Goal: Communication & Community: Answer question/provide support

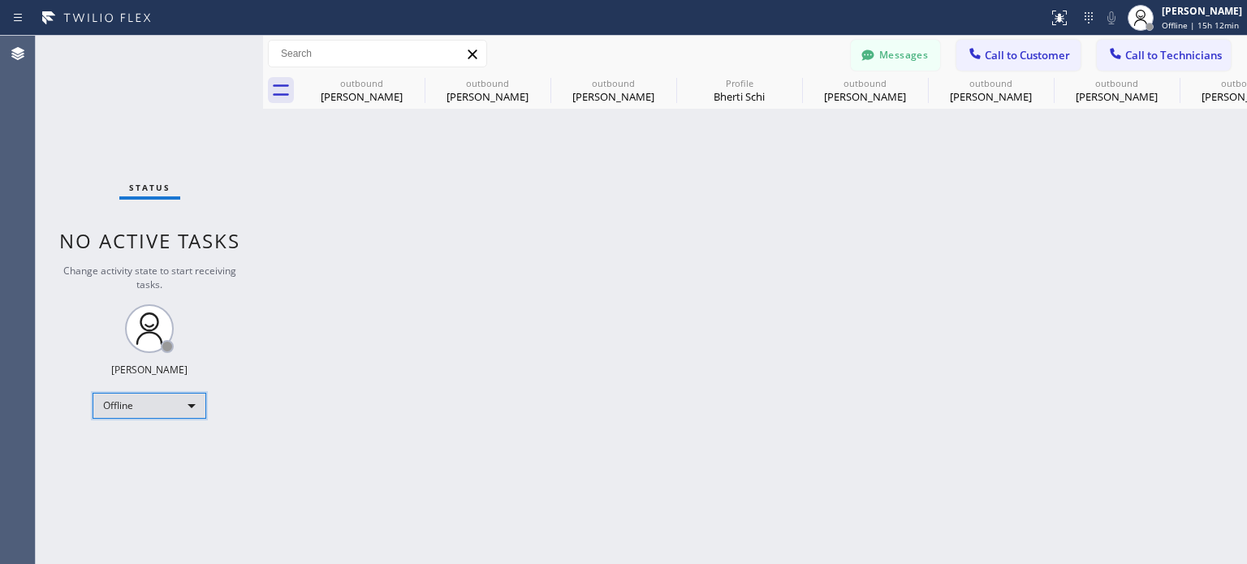
click at [136, 408] on div "Offline" at bounding box center [150, 406] width 114 height 26
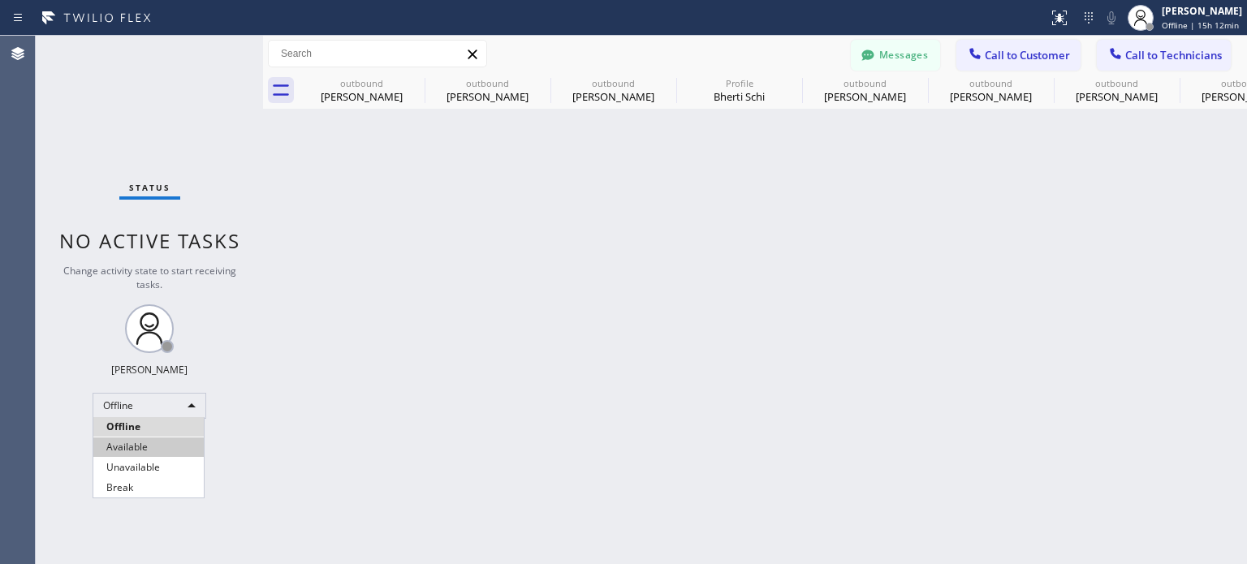
click at [153, 451] on li "Available" at bounding box center [148, 447] width 110 height 19
click at [887, 51] on button "Messages" at bounding box center [895, 55] width 89 height 31
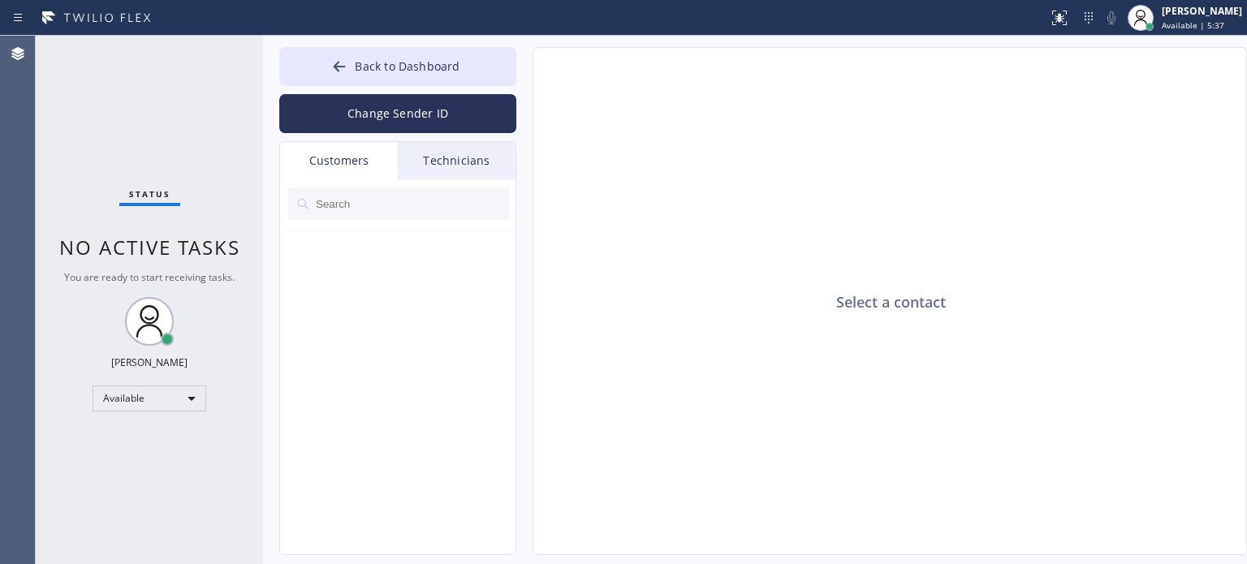
click at [361, 158] on div "Customers" at bounding box center [339, 160] width 118 height 37
drag, startPoint x: 471, startPoint y: 162, endPoint x: 458, endPoint y: 163, distance: 13.0
click at [472, 162] on div "Technicians" at bounding box center [457, 160] width 118 height 37
click at [322, 165] on div "Customers" at bounding box center [339, 160] width 118 height 37
click at [312, 60] on button "Back to Dashboard" at bounding box center [397, 66] width 237 height 39
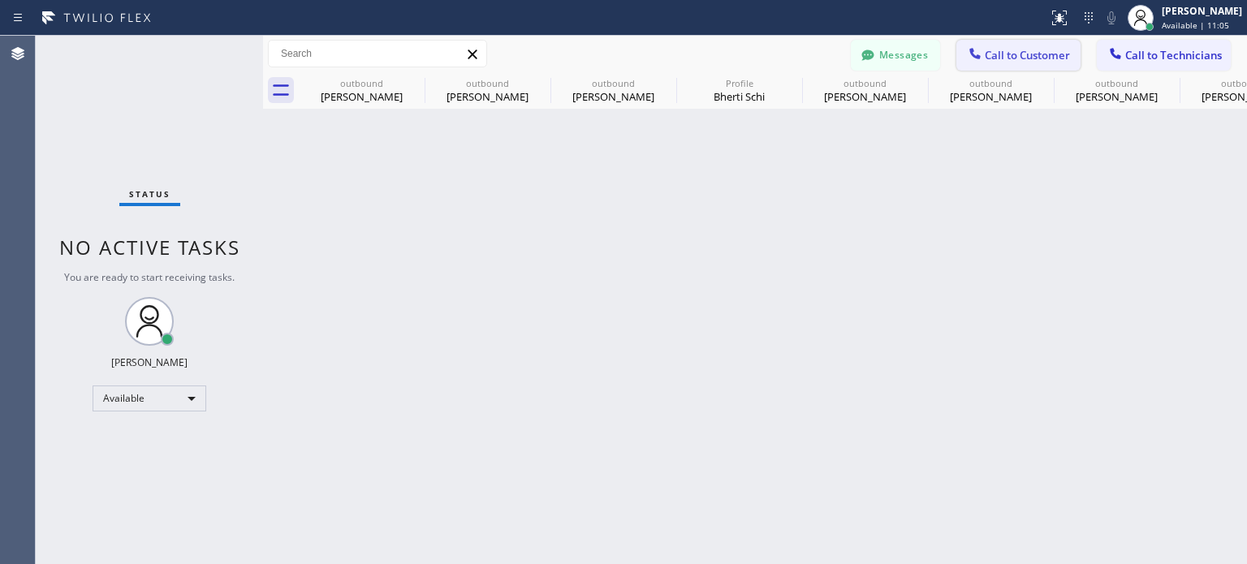
click at [1013, 67] on button "Call to Customer" at bounding box center [1019, 55] width 124 height 31
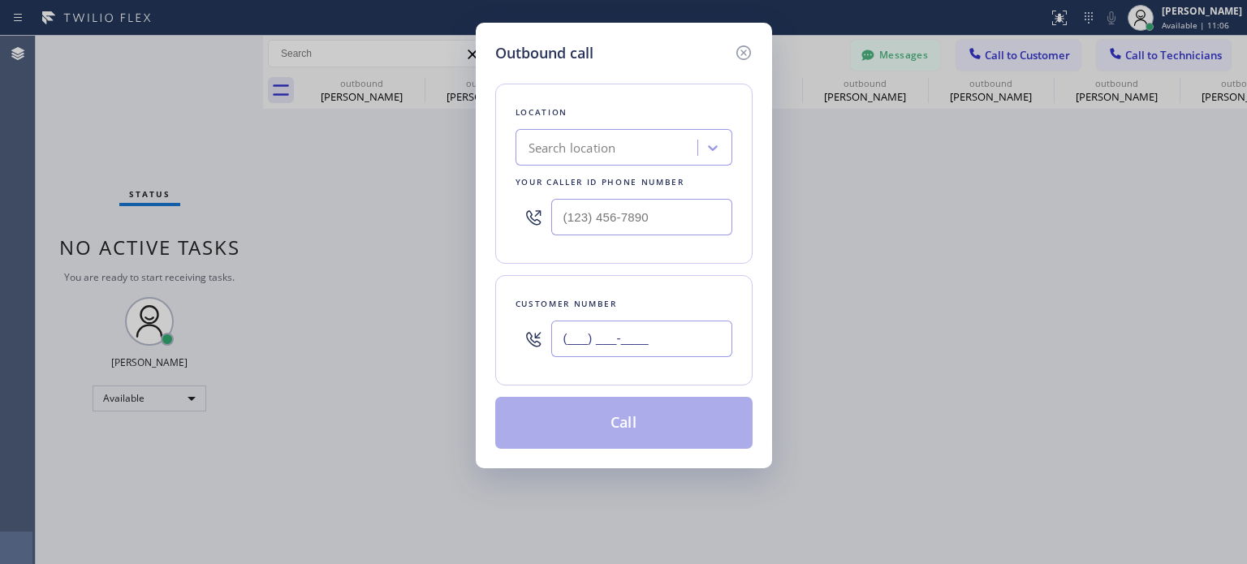
click at [606, 341] on input "(___) ___-____" at bounding box center [641, 339] width 181 height 37
paste input "908) 514-2209"
type input "[PHONE_NUMBER]"
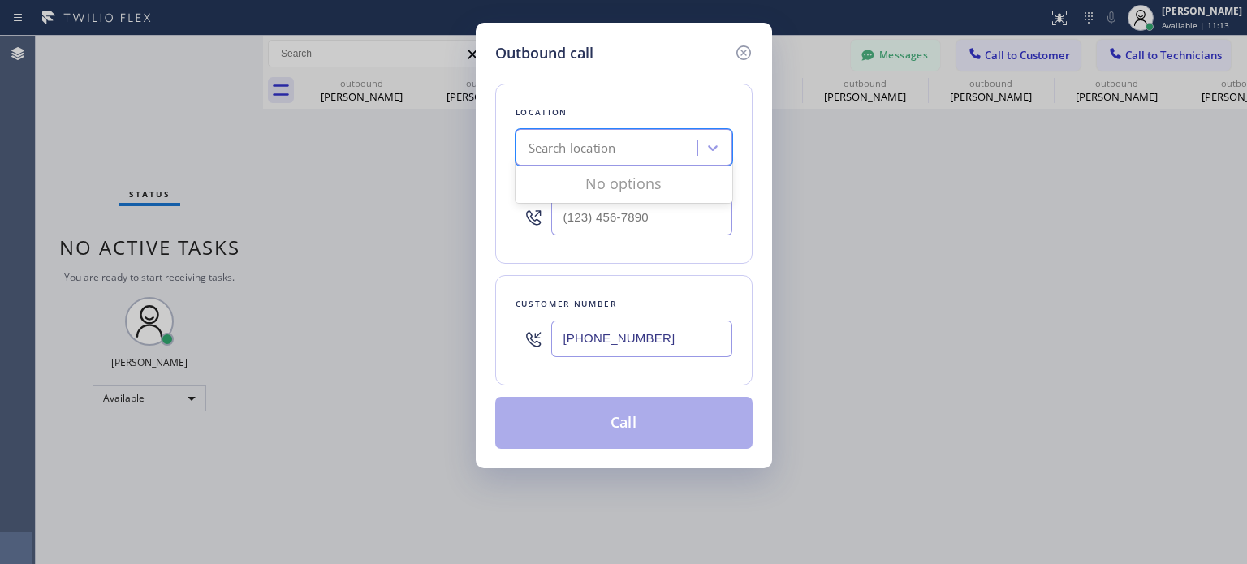
click at [568, 153] on div "Search location" at bounding box center [573, 148] width 88 height 19
paste input "Top [US_STATE] Heating and AC Service"
type input "Top [US_STATE] Heating and AC Service"
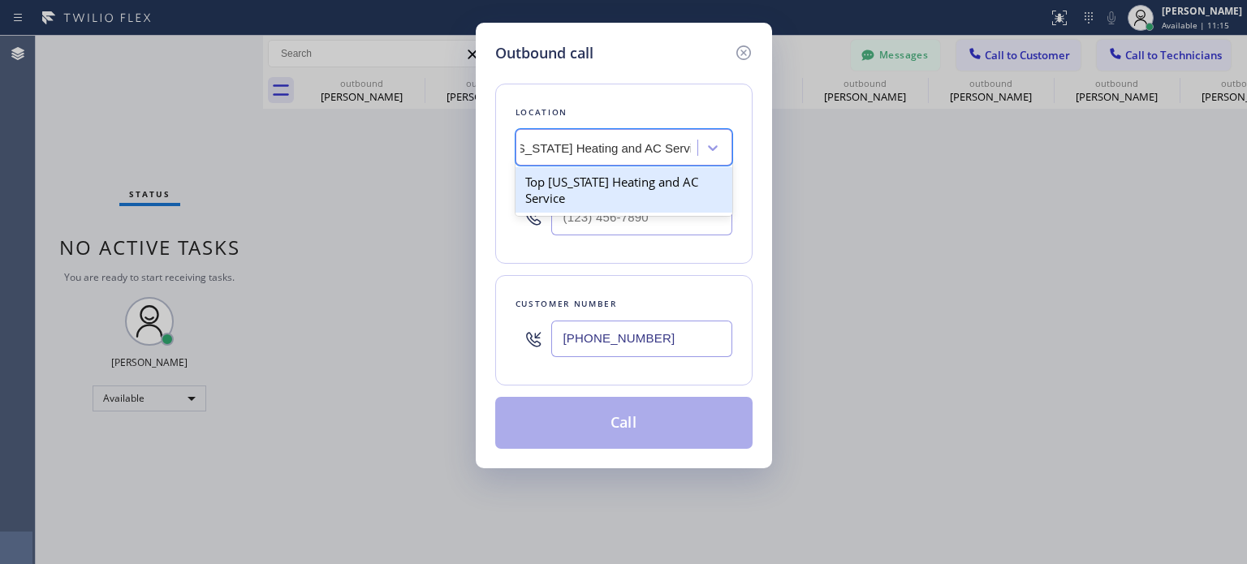
click at [583, 182] on div "Top [US_STATE] Heating and AC Service" at bounding box center [624, 189] width 217 height 45
type input "[PHONE_NUMBER]"
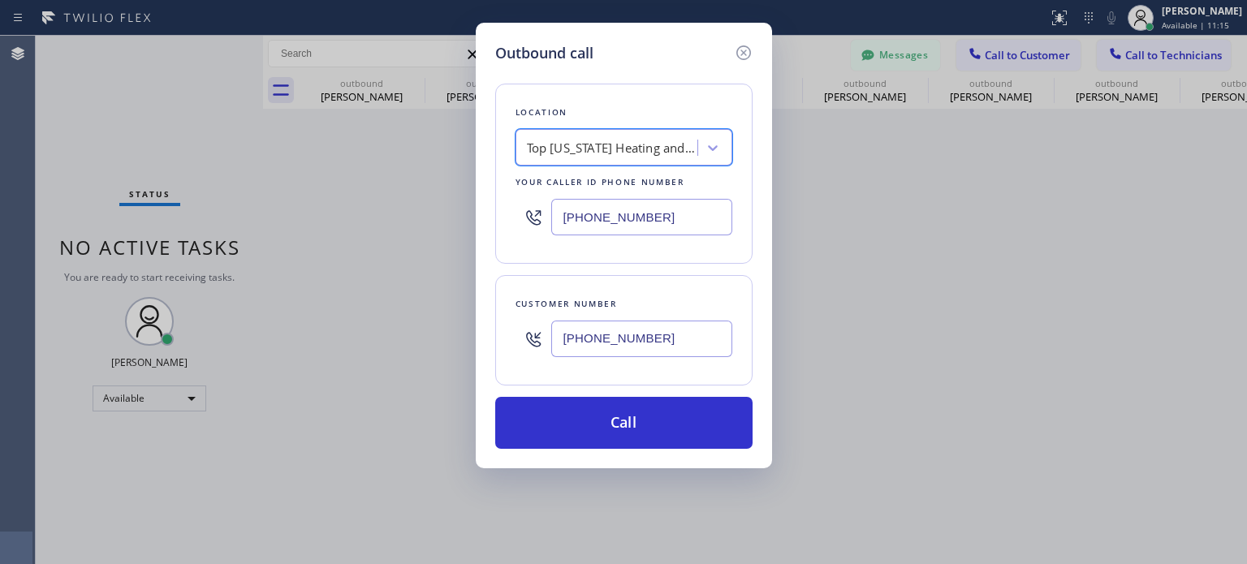
scroll to position [0, 1]
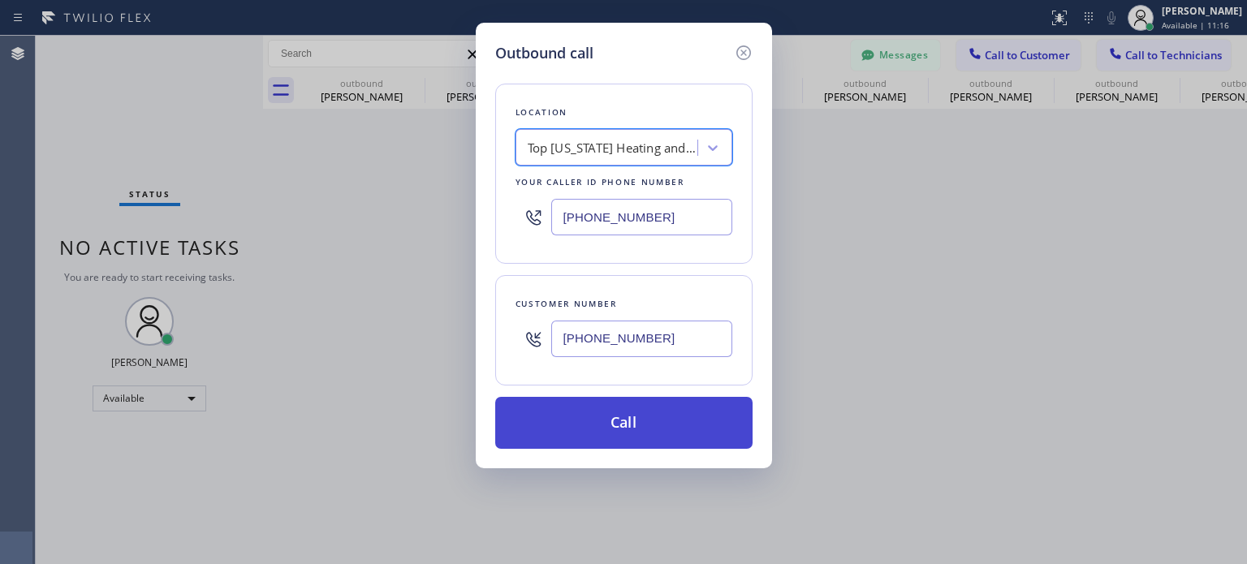
click at [578, 408] on button "Call" at bounding box center [623, 423] width 257 height 52
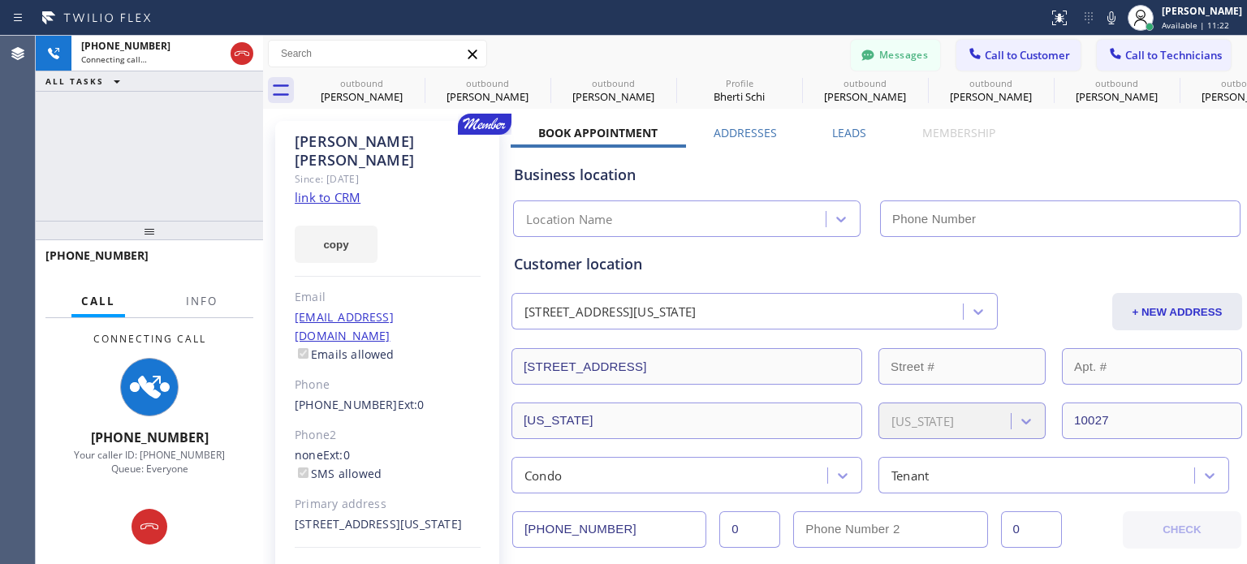
type input "[PHONE_NUMBER]"
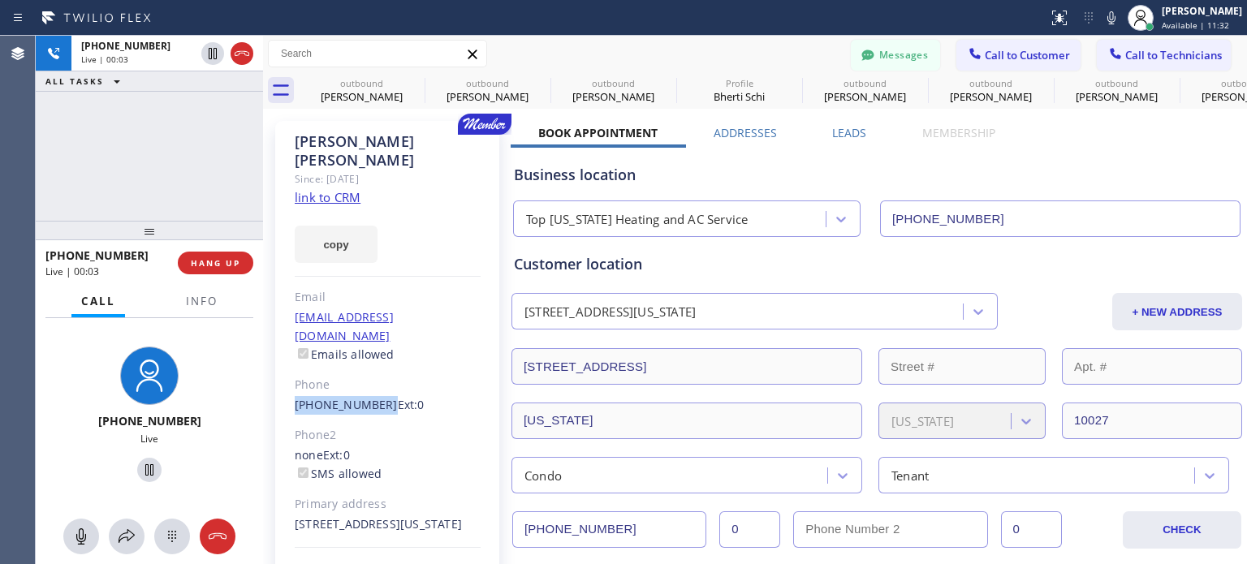
drag, startPoint x: 287, startPoint y: 367, endPoint x: 375, endPoint y: 369, distance: 88.5
click at [375, 369] on div "[PERSON_NAME] Since: [DATE] link to CRM copy Email [EMAIL_ADDRESS][DOMAIN_NAME]…" at bounding box center [387, 372] width 224 height 503
copy link "[PHONE_NUMBER]"
click at [858, 70] on button "Messages" at bounding box center [895, 55] width 89 height 31
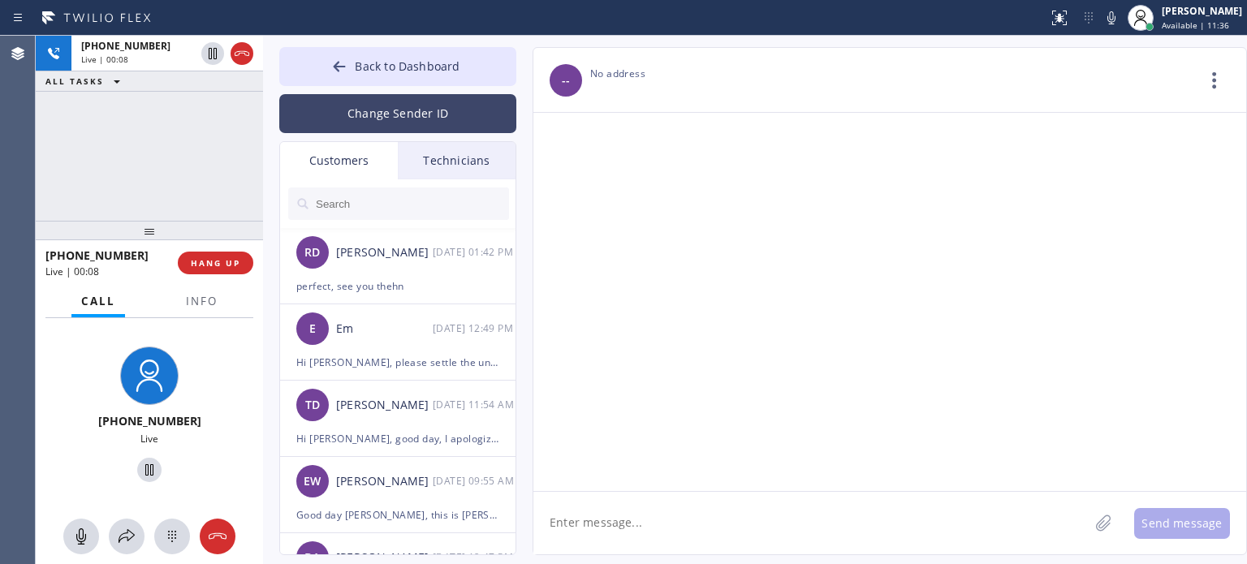
click at [361, 112] on button "Change Sender ID" at bounding box center [397, 113] width 237 height 39
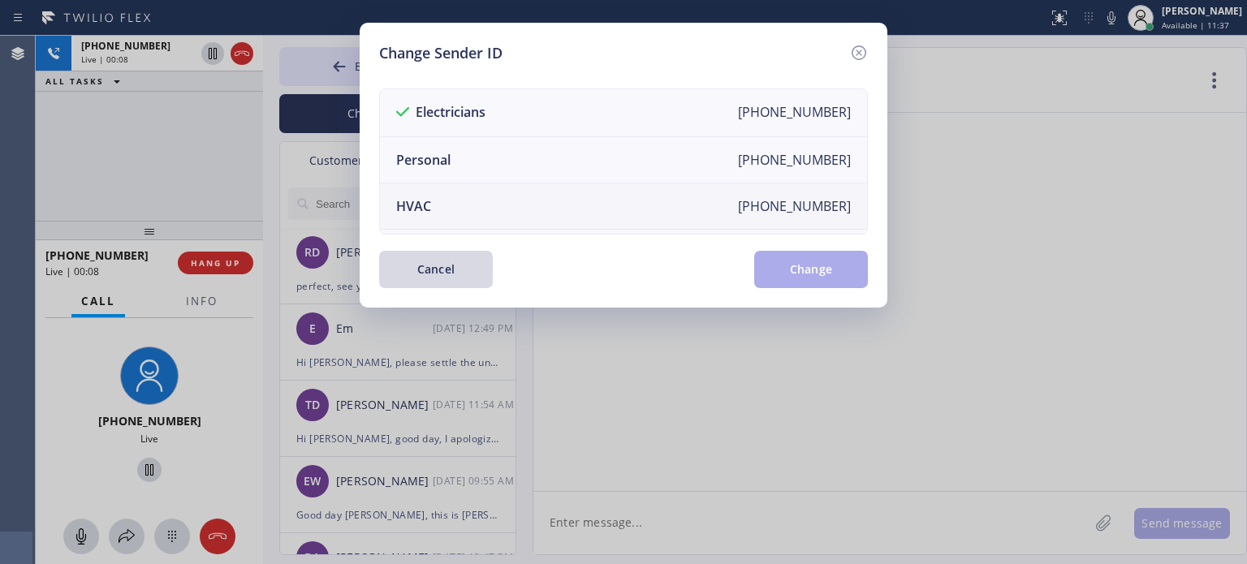
click at [440, 207] on li "HVAC [PHONE_NUMBER]" at bounding box center [623, 207] width 487 height 46
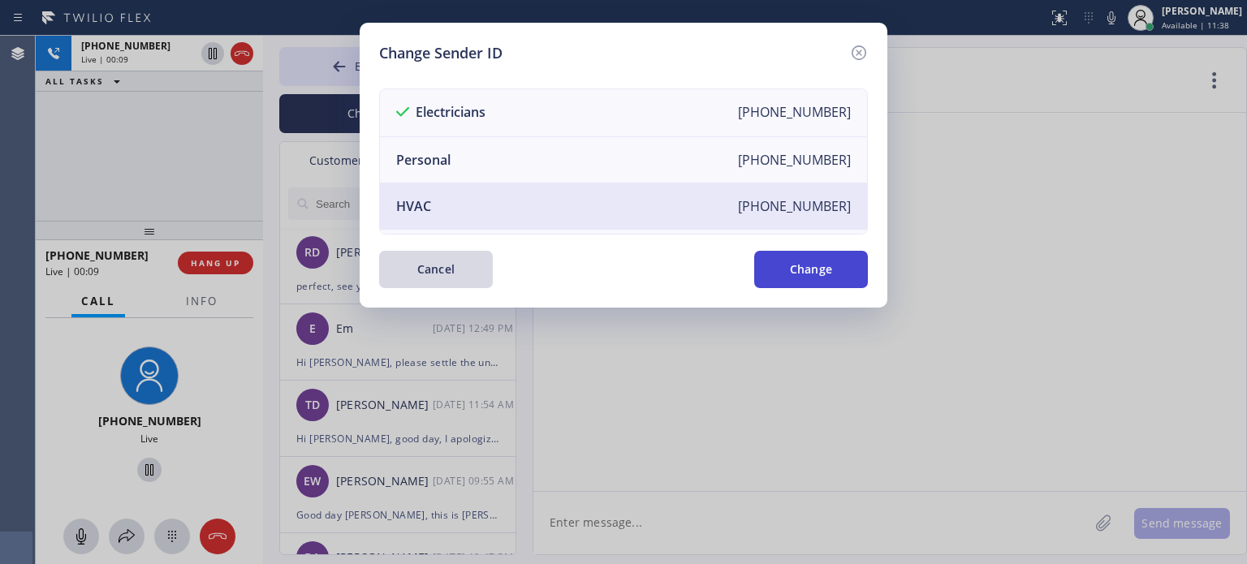
click at [831, 279] on button "Change" at bounding box center [811, 269] width 114 height 37
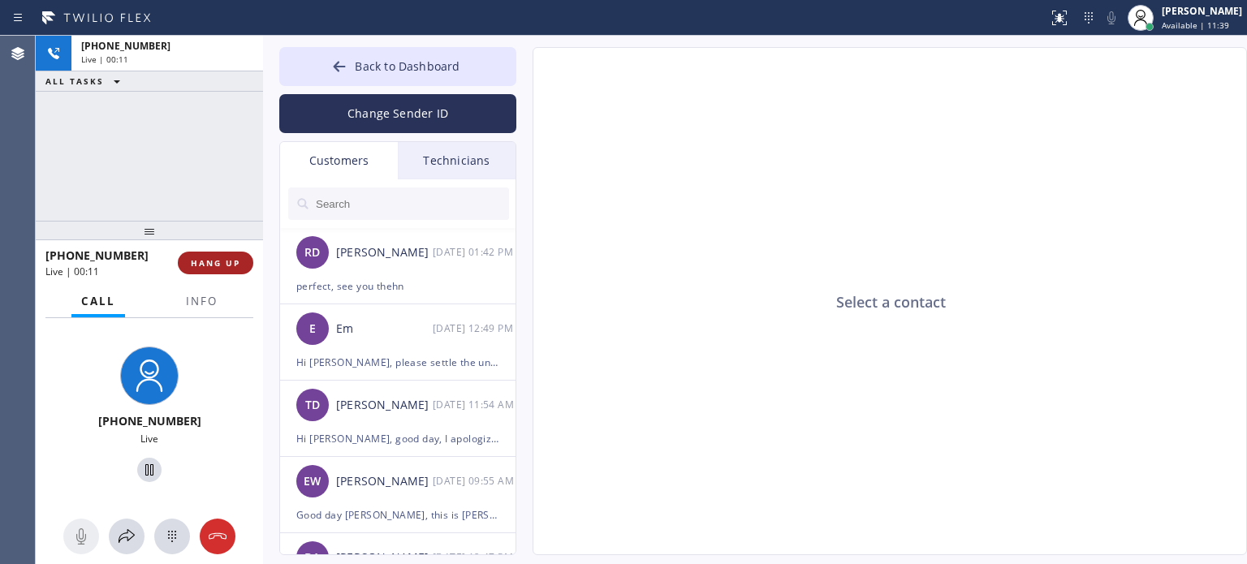
click at [212, 256] on button "HANG UP" at bounding box center [216, 263] width 76 height 23
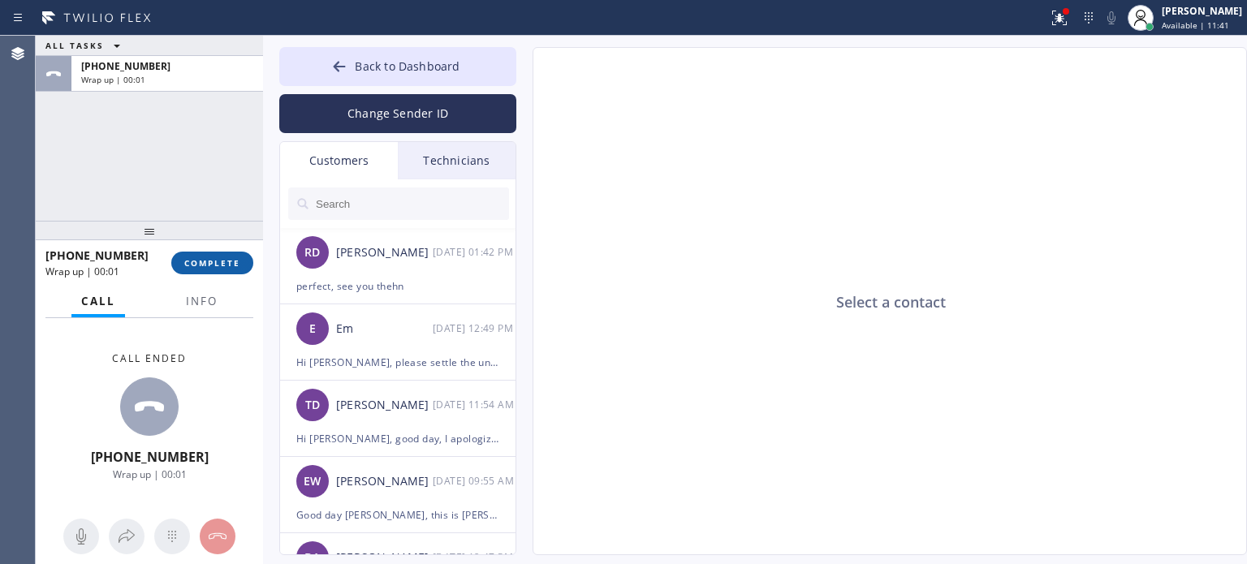
click at [218, 260] on span "COMPLETE" at bounding box center [212, 262] width 56 height 11
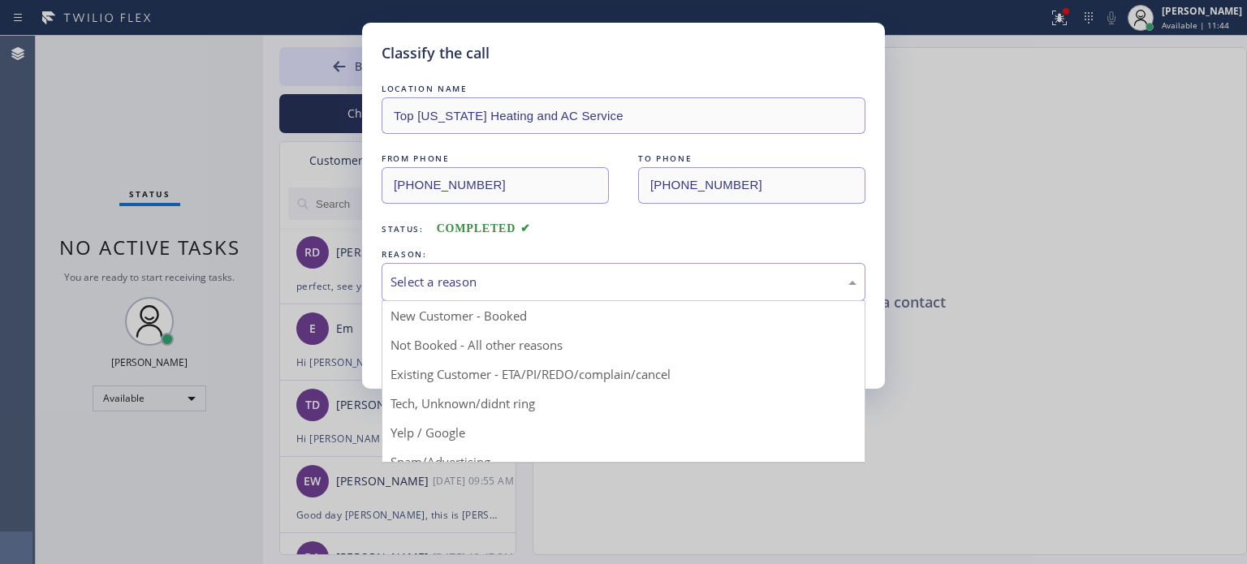
click at [586, 286] on div "Select a reason" at bounding box center [624, 282] width 466 height 19
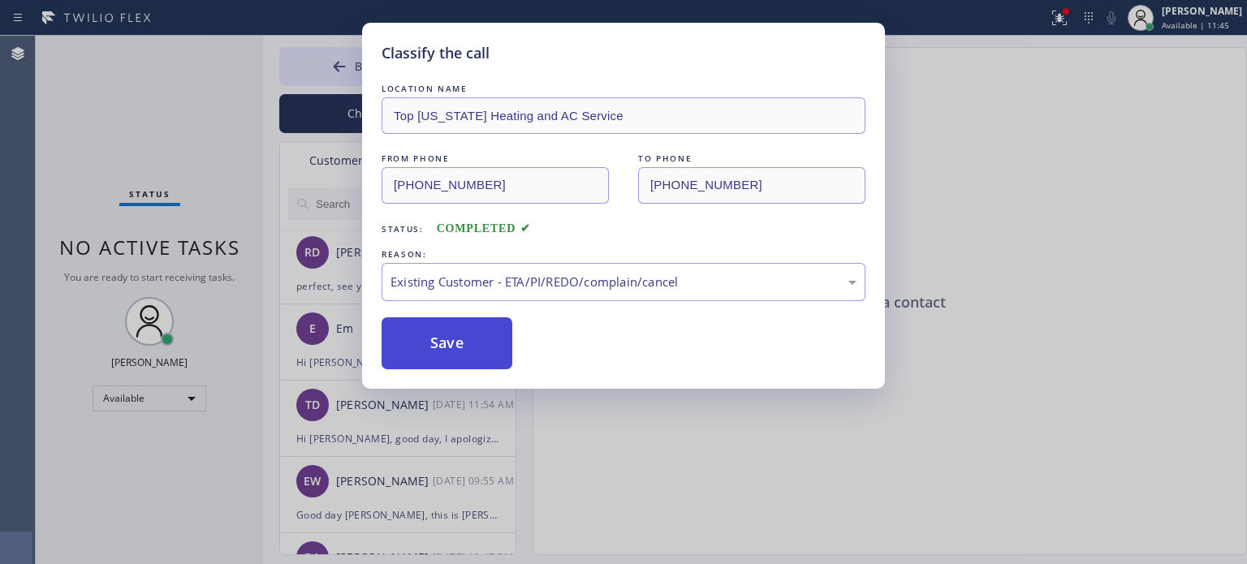
click at [488, 348] on button "Save" at bounding box center [447, 344] width 131 height 52
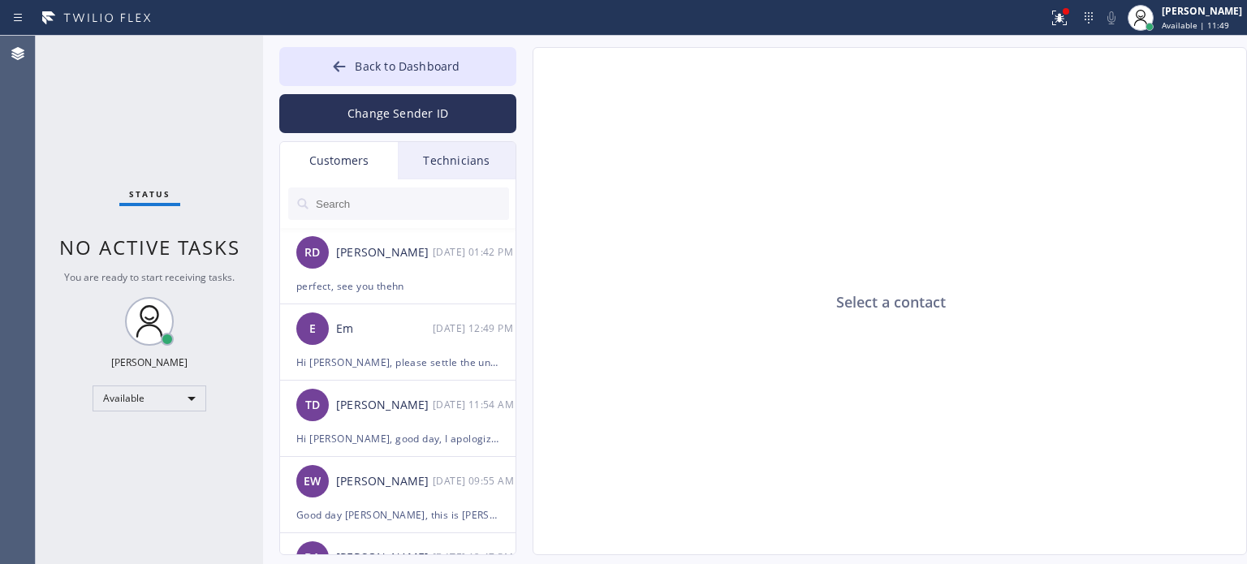
click at [370, 197] on input "text" at bounding box center [411, 204] width 195 height 32
click at [395, 114] on button "Change Sender ID" at bounding box center [397, 113] width 237 height 39
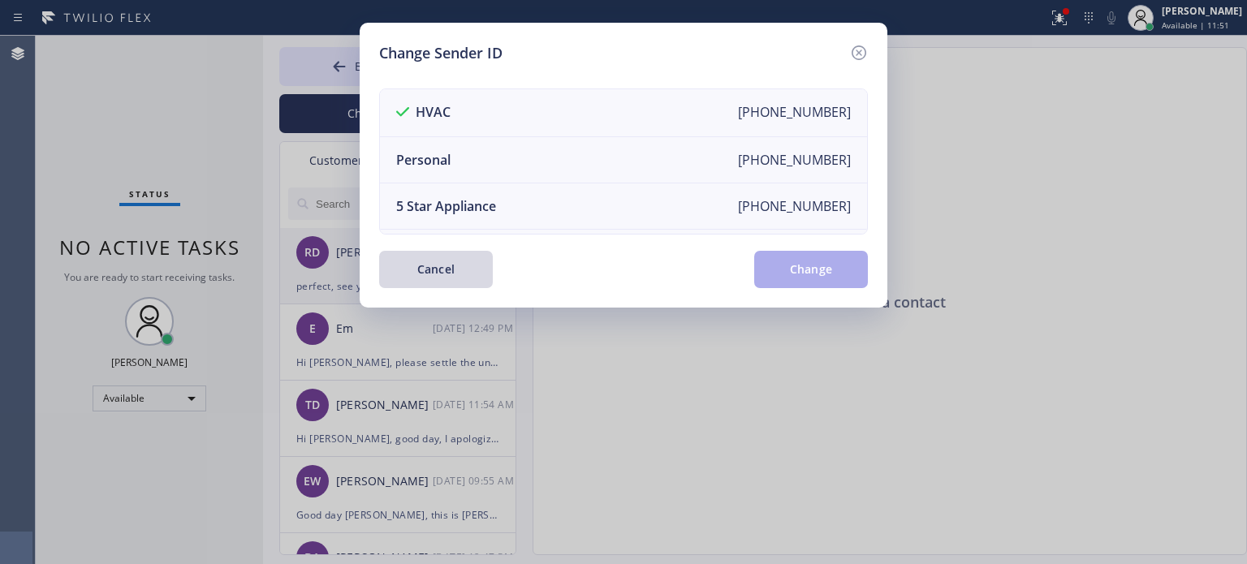
click at [430, 278] on button "Cancel" at bounding box center [436, 269] width 114 height 37
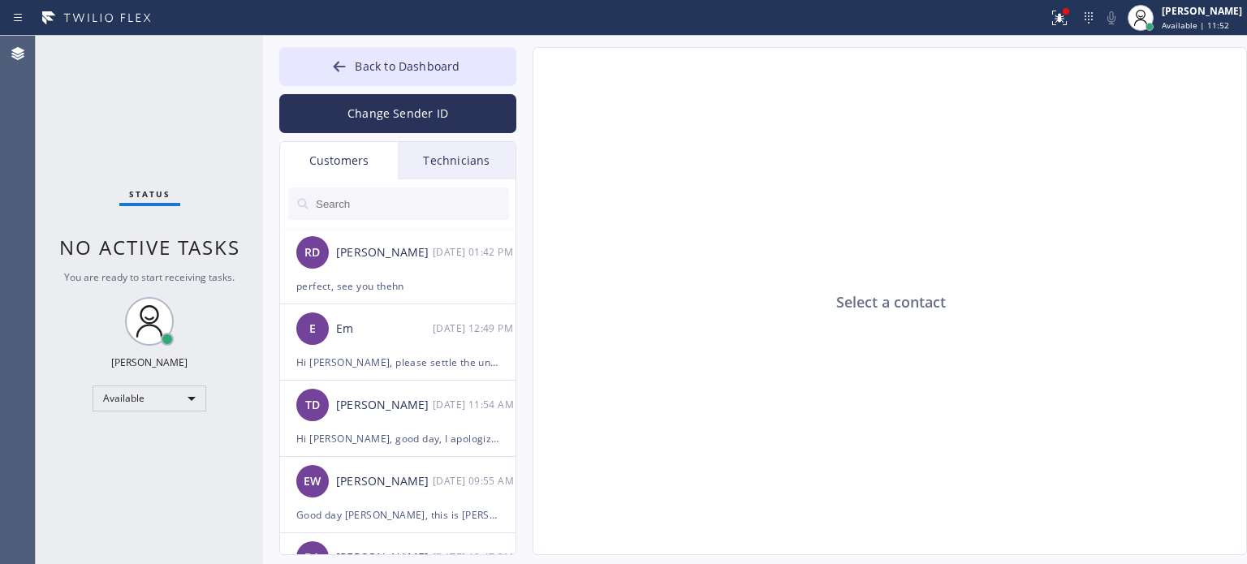
click at [355, 202] on input "text" at bounding box center [411, 204] width 195 height 32
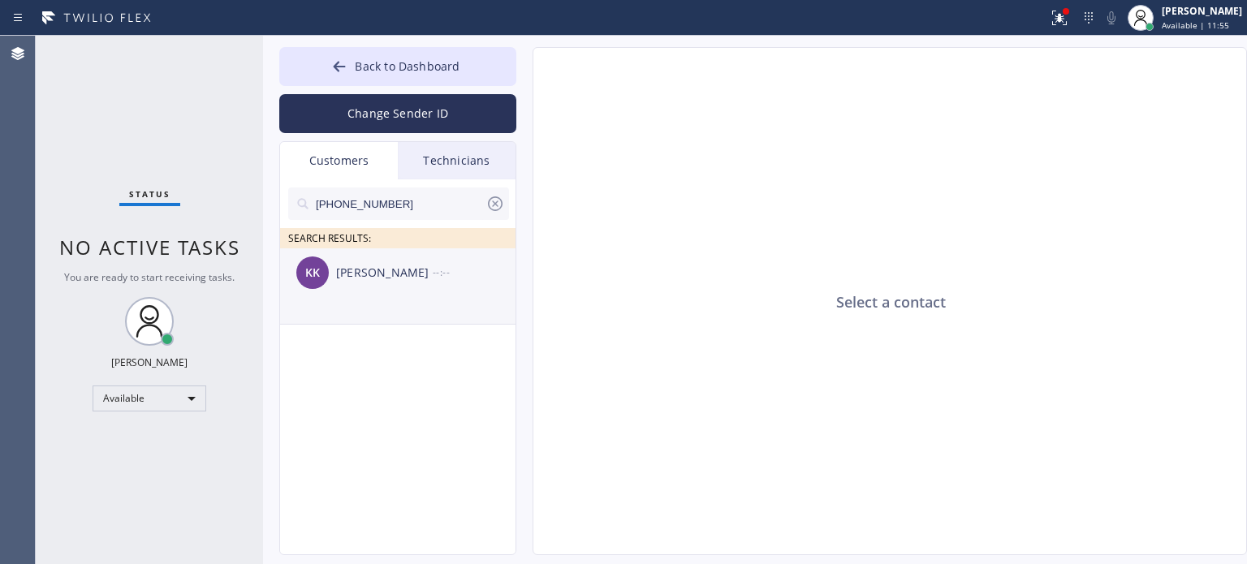
click at [367, 273] on div "[PERSON_NAME]" at bounding box center [384, 273] width 97 height 19
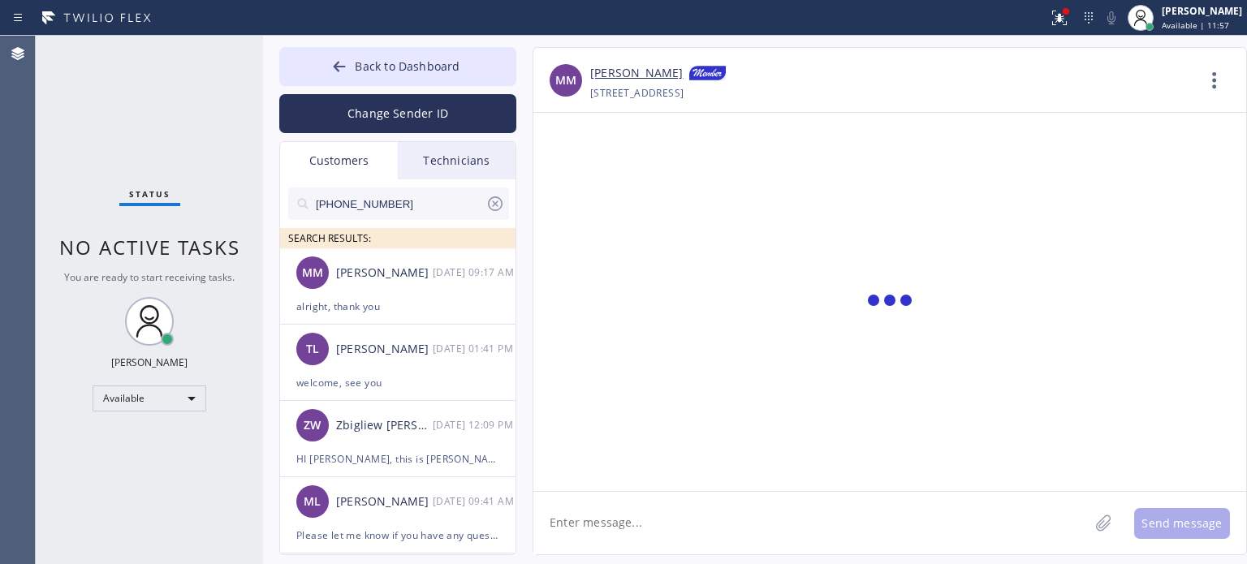
click at [658, 519] on textarea at bounding box center [811, 523] width 555 height 63
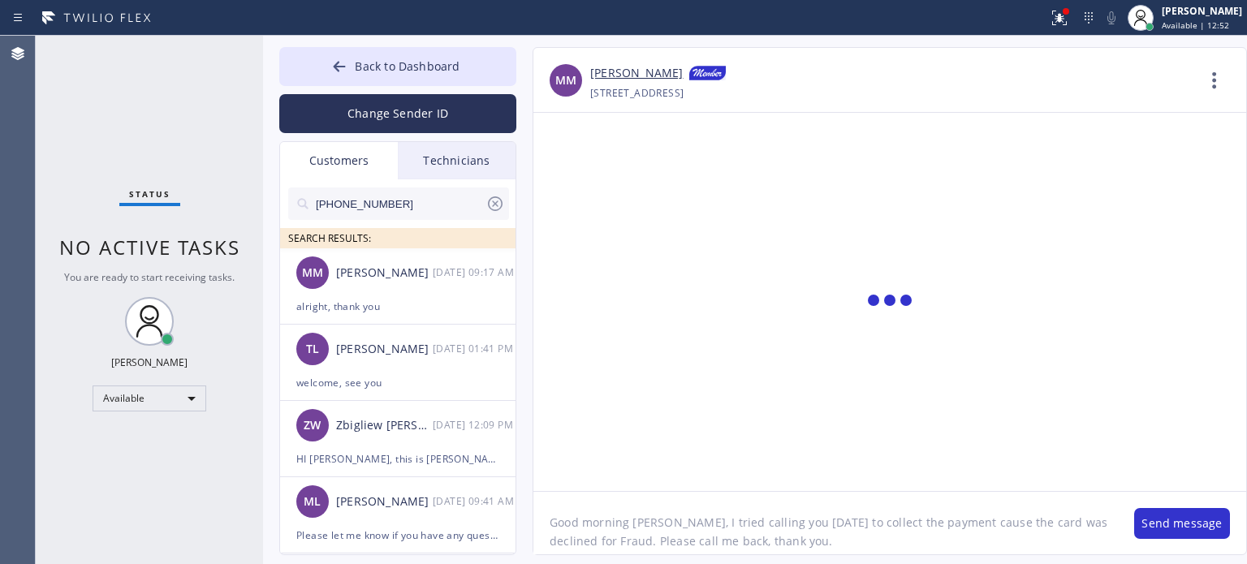
type textarea "Good morning [PERSON_NAME], I tried calling you [DATE] to collect the payment c…"
click at [335, 207] on input "[PHONE_NUMBER]" at bounding box center [399, 204] width 171 height 32
click at [620, 527] on textarea "Good morning [PERSON_NAME], I tried calling you [DATE] to collect the payment c…" at bounding box center [826, 523] width 585 height 63
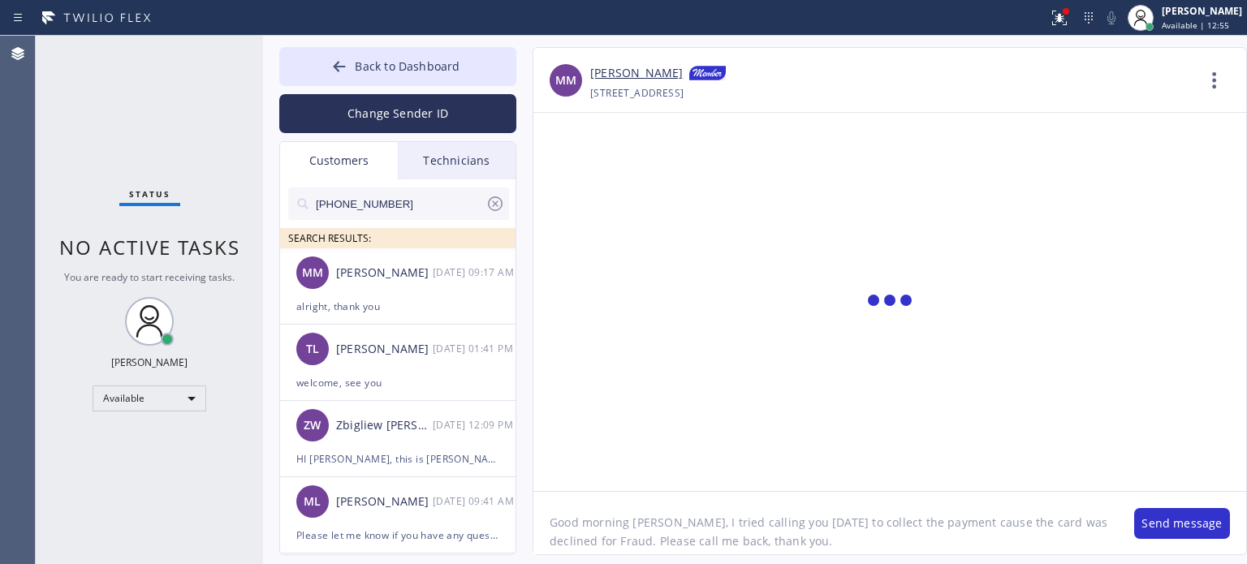
click at [620, 527] on textarea "Good morning [PERSON_NAME], I tried calling you [DATE] to collect the payment c…" at bounding box center [826, 523] width 585 height 63
click at [380, 209] on input "[PHONE_NUMBER]" at bounding box center [399, 204] width 171 height 32
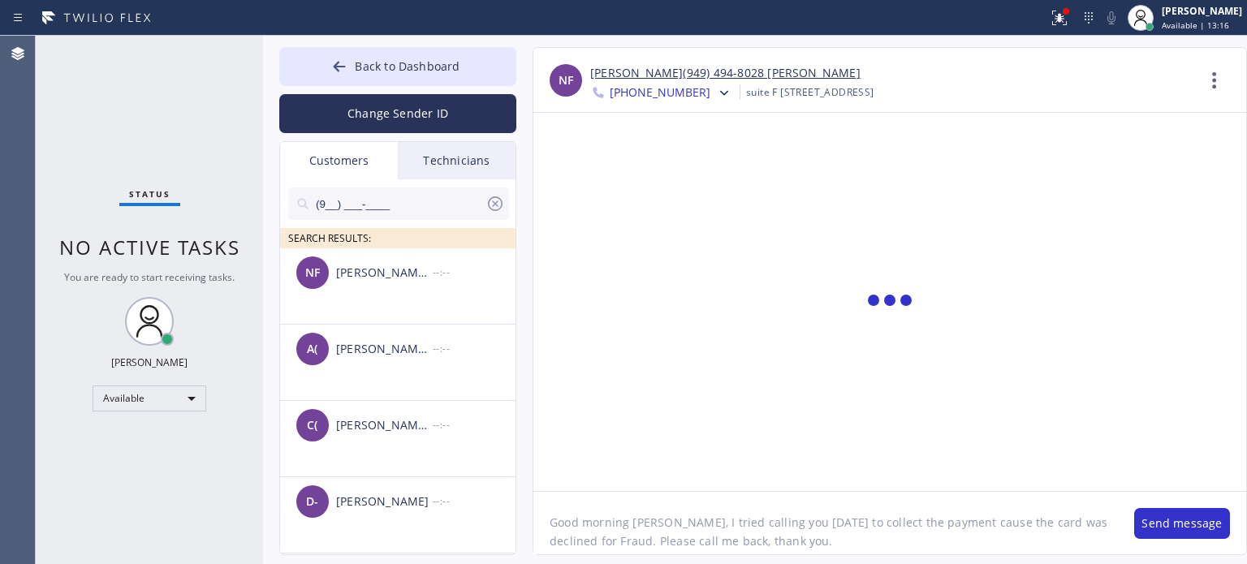
click at [335, 204] on input "(9__) ___-____" at bounding box center [399, 204] width 171 height 32
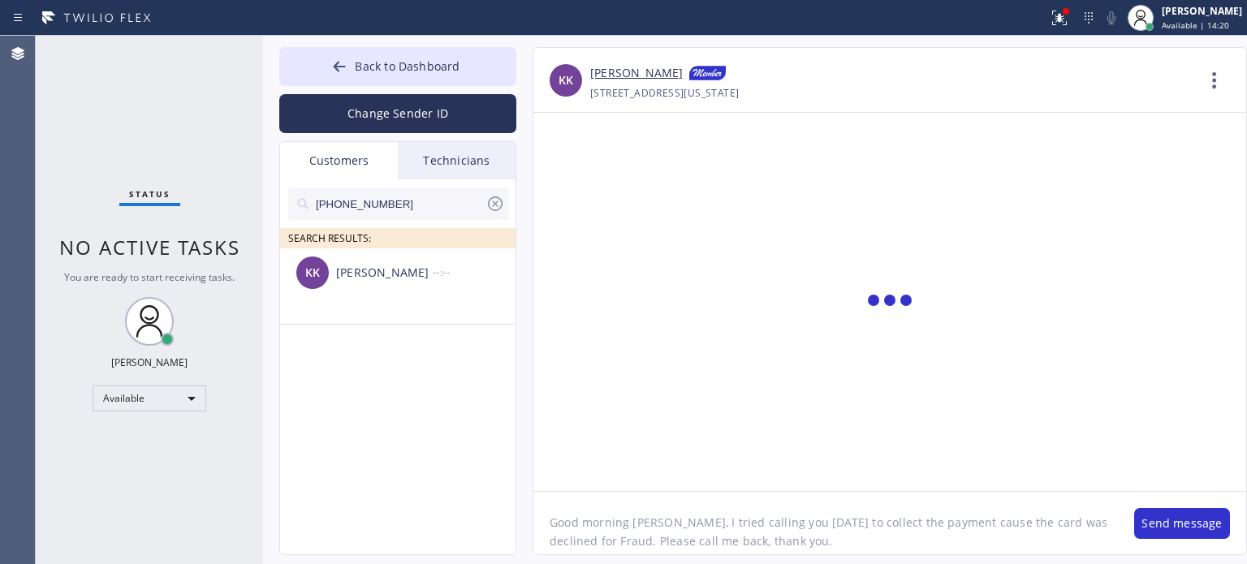
click at [702, 534] on textarea "Good morning [PERSON_NAME], I tried calling you [DATE] to collect the payment c…" at bounding box center [826, 523] width 585 height 63
click at [379, 274] on div "[PERSON_NAME]" at bounding box center [384, 273] width 97 height 19
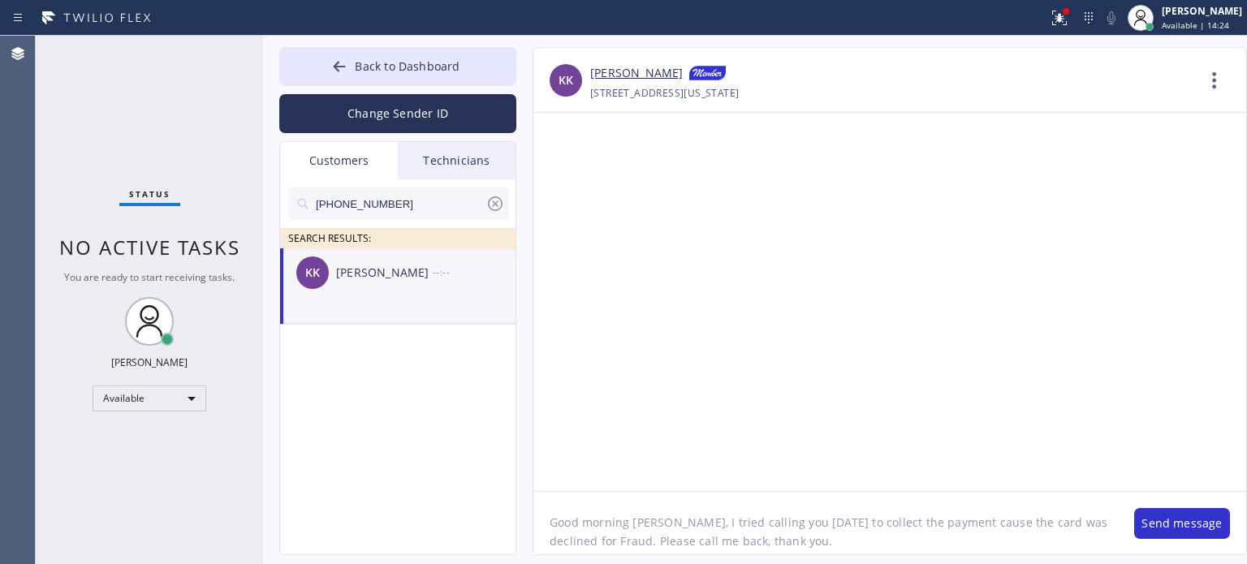
click at [702, 529] on textarea "Good morning [PERSON_NAME], I tried calling you [DATE] to collect the payment c…" at bounding box center [826, 523] width 585 height 63
click at [1176, 534] on button "Send message" at bounding box center [1182, 523] width 96 height 31
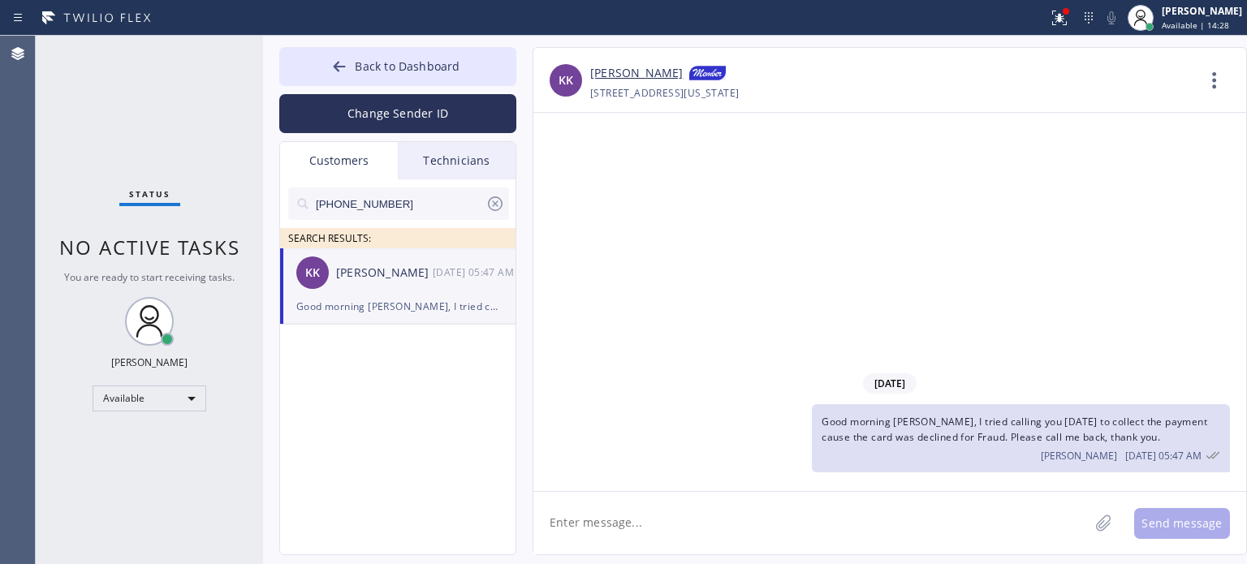
click at [493, 204] on icon at bounding box center [495, 203] width 19 height 19
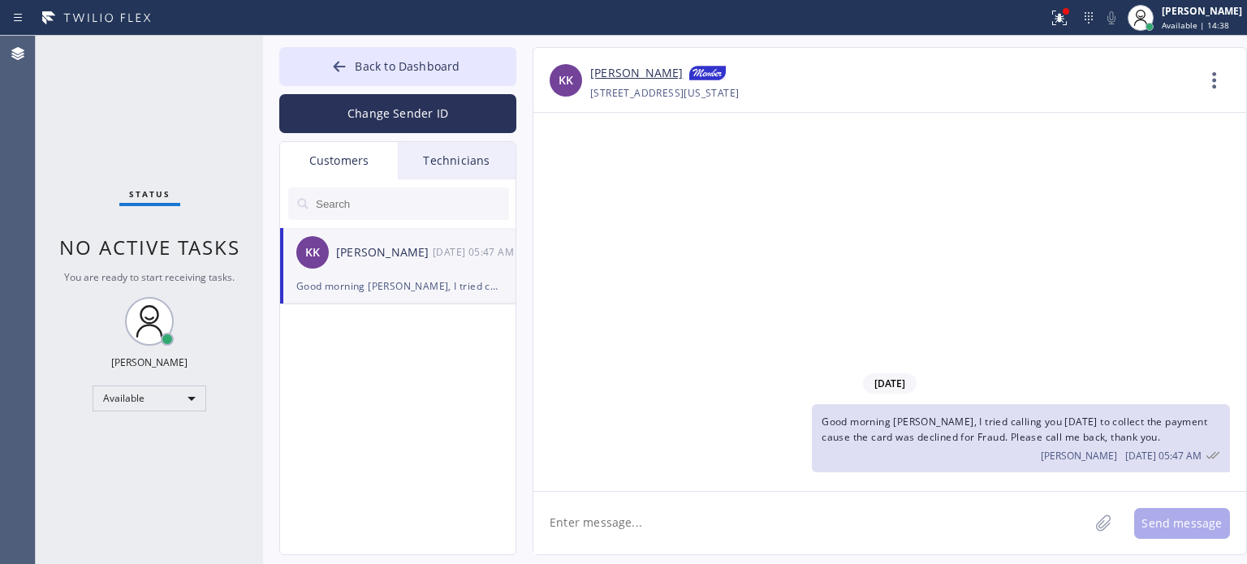
click at [365, 208] on input "text" at bounding box center [411, 204] width 195 height 32
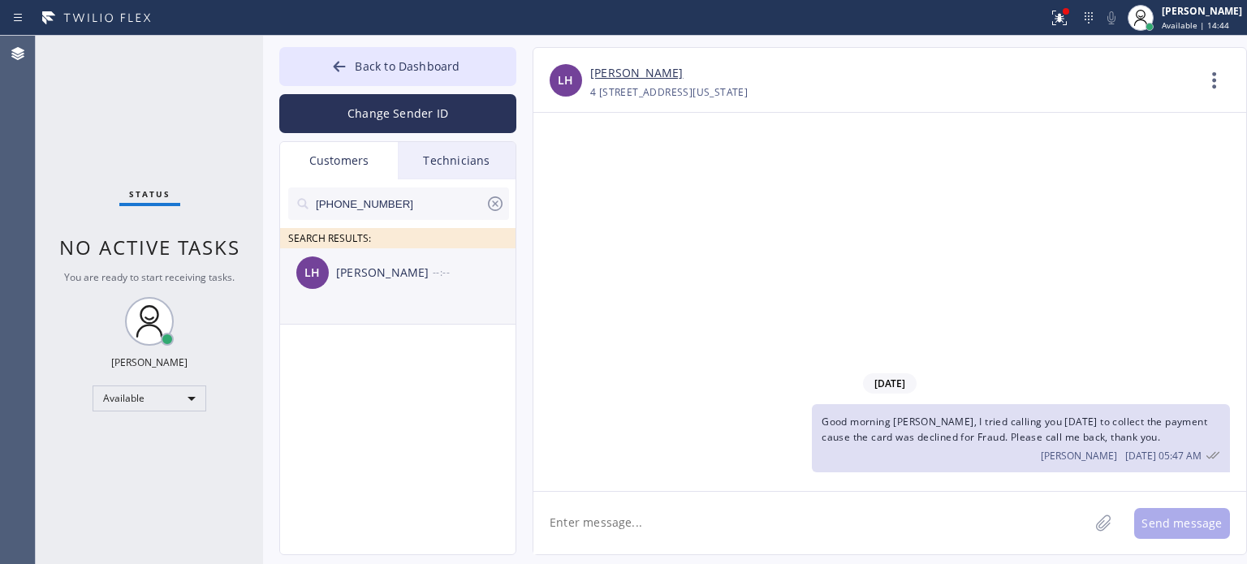
click at [380, 287] on div "LH [PERSON_NAME] --:--" at bounding box center [398, 272] width 237 height 49
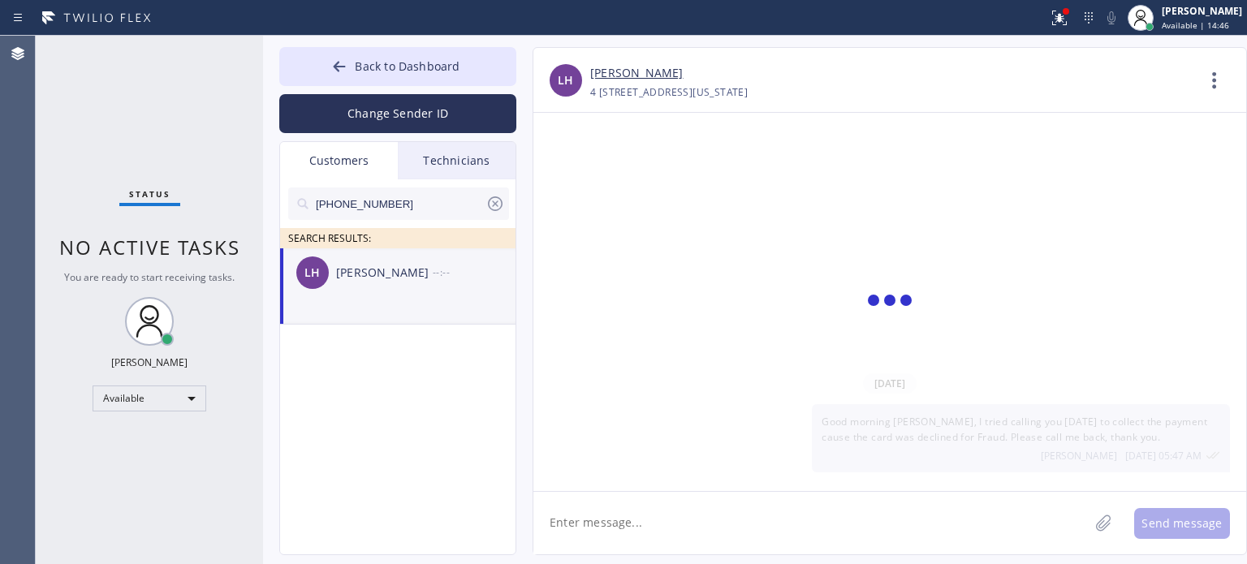
click at [642, 515] on textarea at bounding box center [811, 523] width 555 height 63
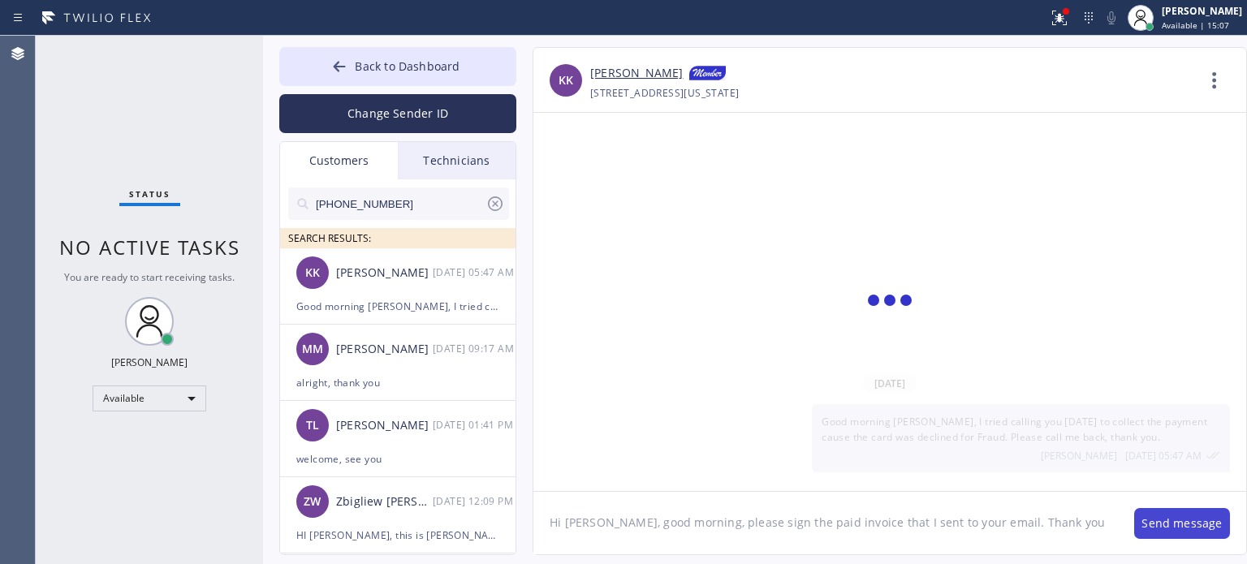
type textarea "Hi [PERSON_NAME], good morning, please sign the paid invoice that I sent to you…"
click at [1163, 525] on button "Send message" at bounding box center [1182, 523] width 96 height 31
click at [451, 67] on span "Back to Dashboard" at bounding box center [407, 65] width 105 height 15
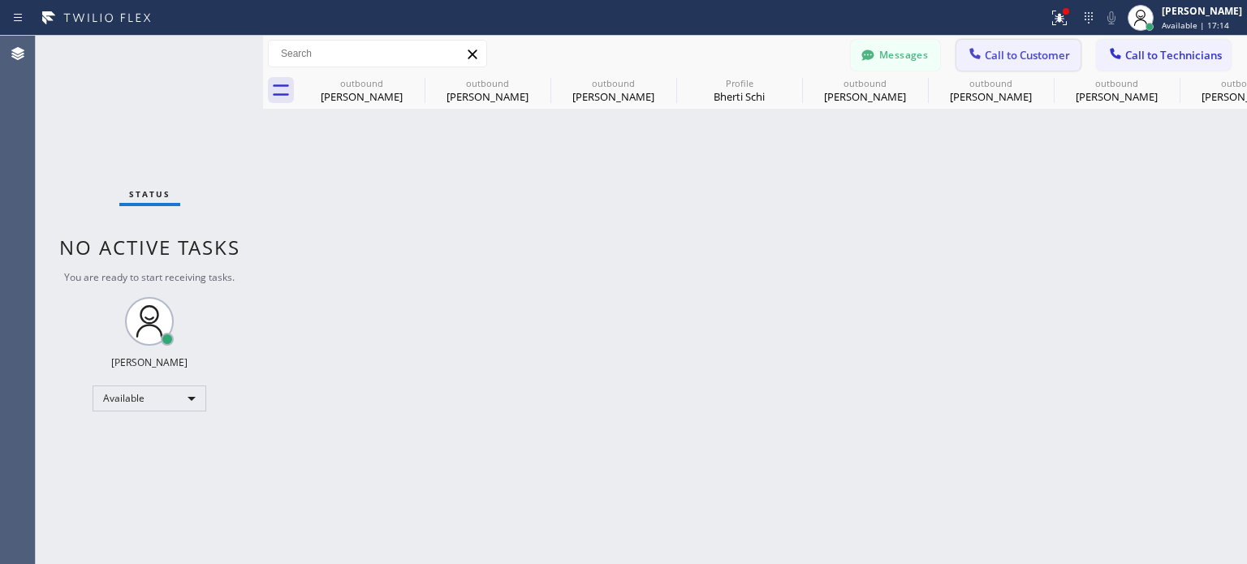
click at [967, 62] on div at bounding box center [975, 54] width 19 height 19
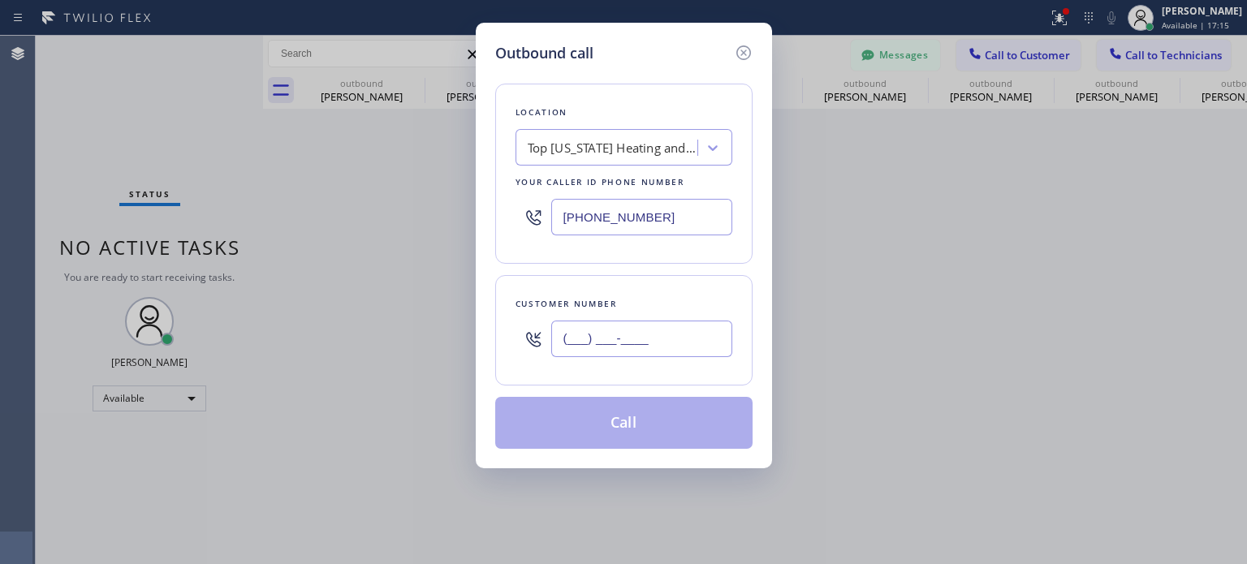
click at [593, 340] on input "(___) ___-____" at bounding box center [641, 339] width 181 height 37
paste input "917) 445-2284"
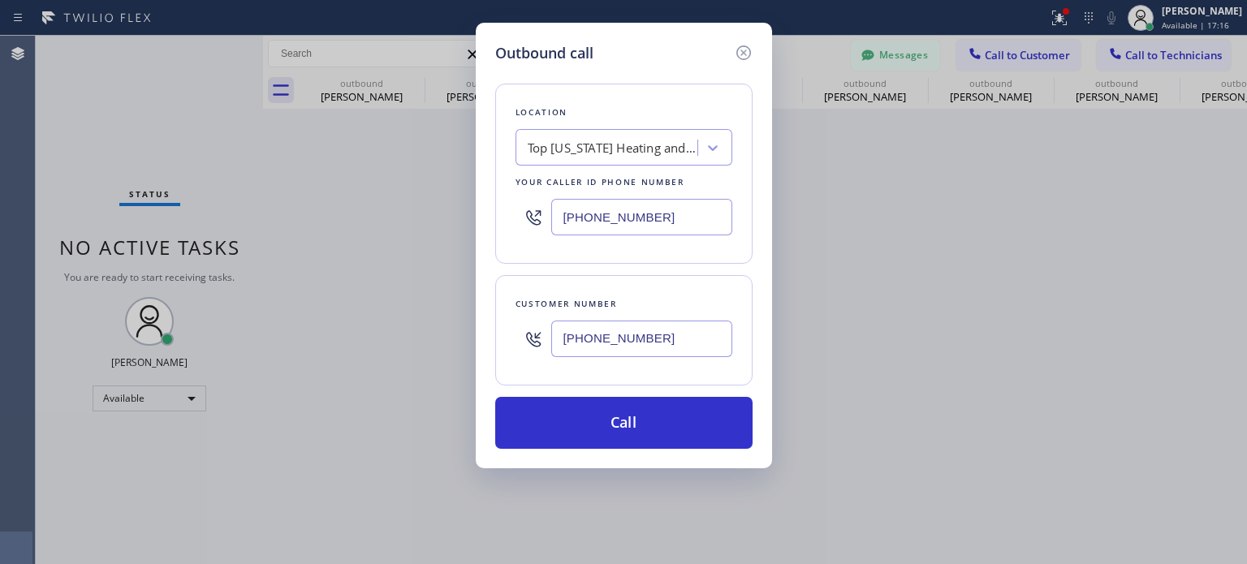
type input "[PHONE_NUMBER]"
click at [594, 231] on input "[PHONE_NUMBER]" at bounding box center [641, 217] width 181 height 37
click at [596, 231] on input "[PHONE_NUMBER]" at bounding box center [641, 217] width 181 height 37
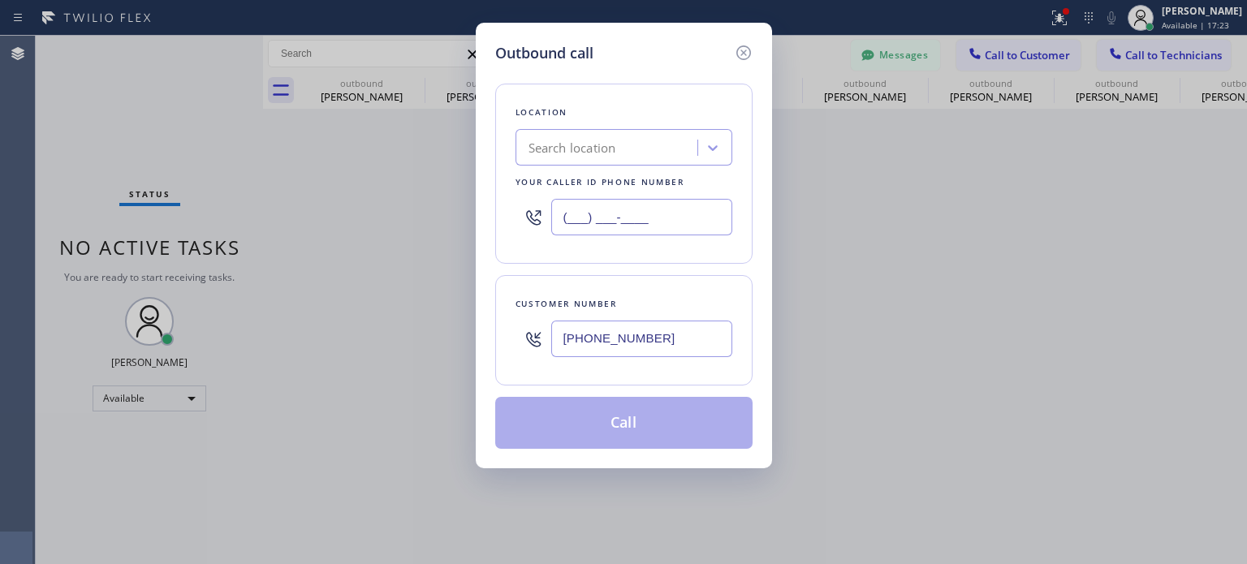
type input "(___) ___-____"
click at [560, 162] on div "Search location" at bounding box center [624, 147] width 217 height 37
paste input "Best Brooklyn Heating and AC Repair"
type input "Best Brooklyn Heating and AC Repair"
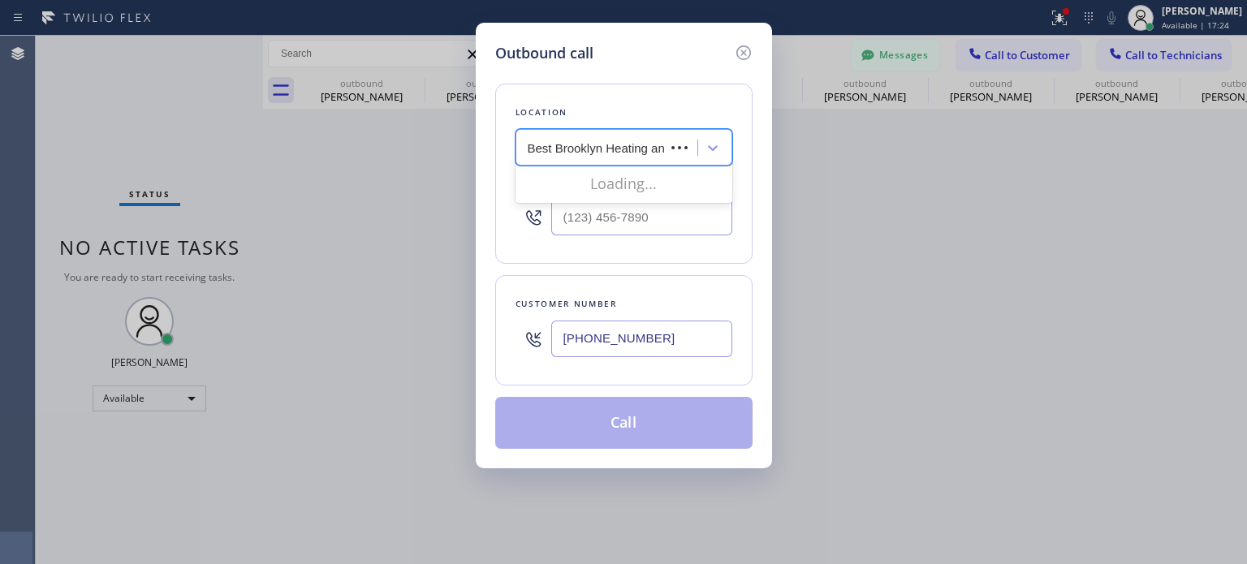
scroll to position [0, 66]
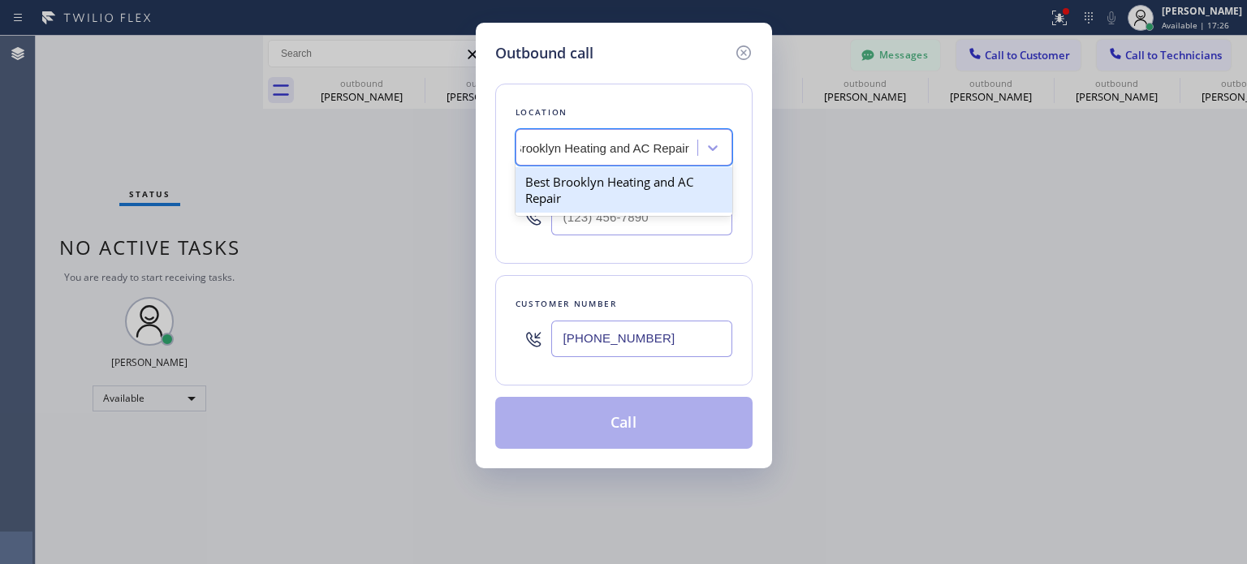
click at [581, 188] on div "Best Brooklyn Heating and AC Repair" at bounding box center [624, 189] width 217 height 45
type input "[PHONE_NUMBER]"
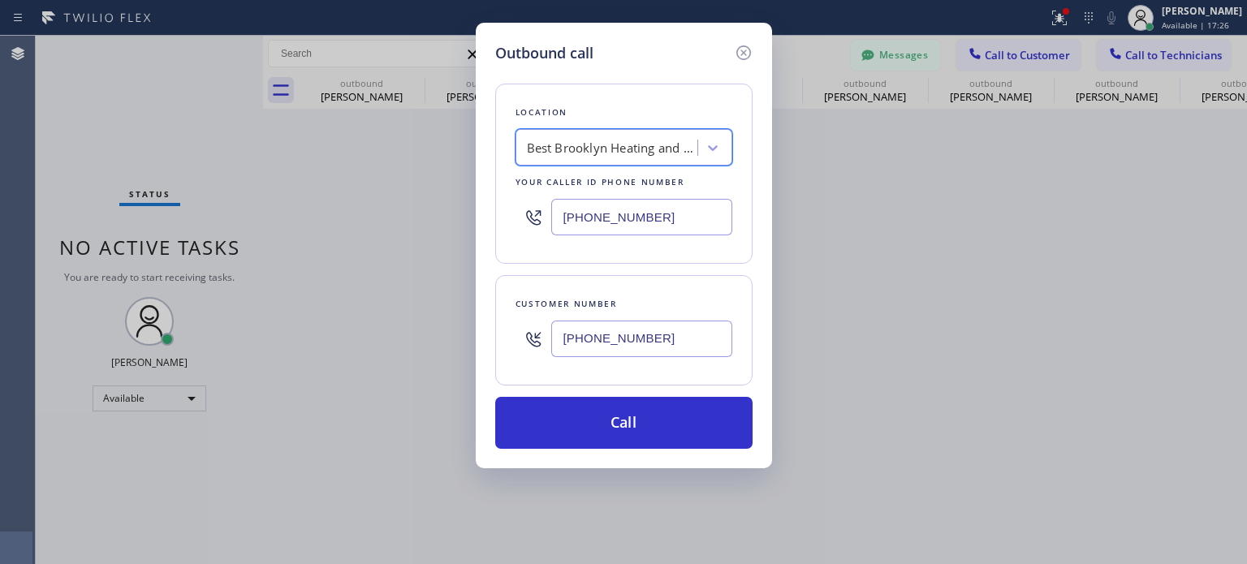
scroll to position [0, 1]
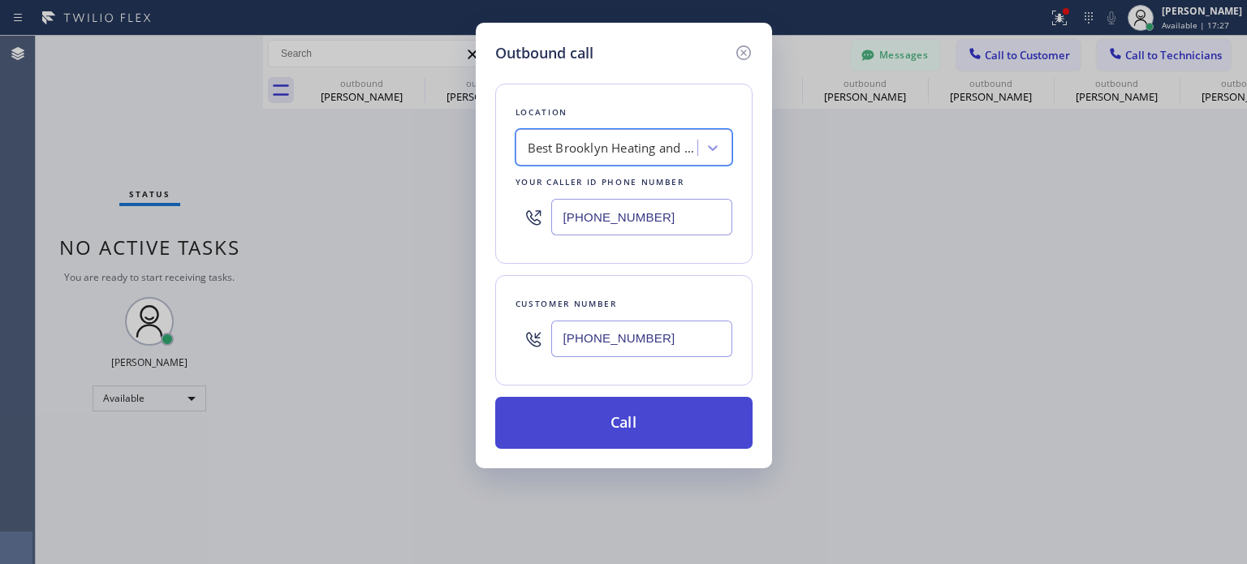
click at [594, 407] on button "Call" at bounding box center [623, 423] width 257 height 52
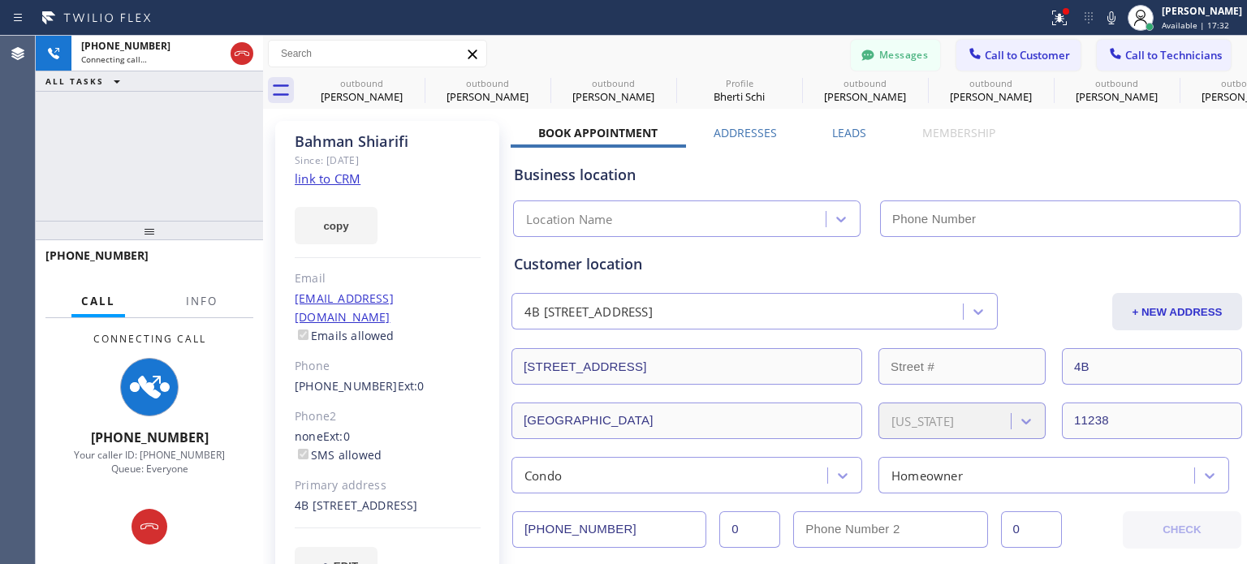
type input "[PHONE_NUMBER]"
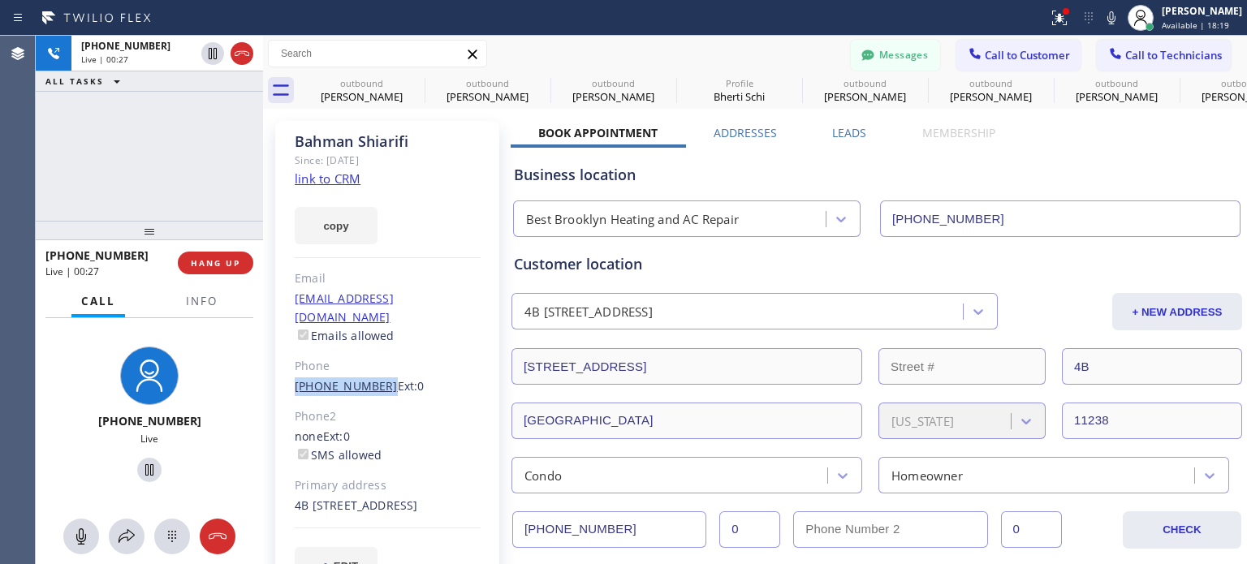
drag, startPoint x: 286, startPoint y: 369, endPoint x: 361, endPoint y: 349, distance: 77.4
click at [374, 366] on div "[PERSON_NAME] Since: [DATE] link to CRM copy Email [EMAIL_ADDRESS][DOMAIN_NAME]…" at bounding box center [387, 362] width 224 height 483
copy link "[PHONE_NUMBER]"
click at [235, 261] on span "HANG UP" at bounding box center [216, 262] width 50 height 11
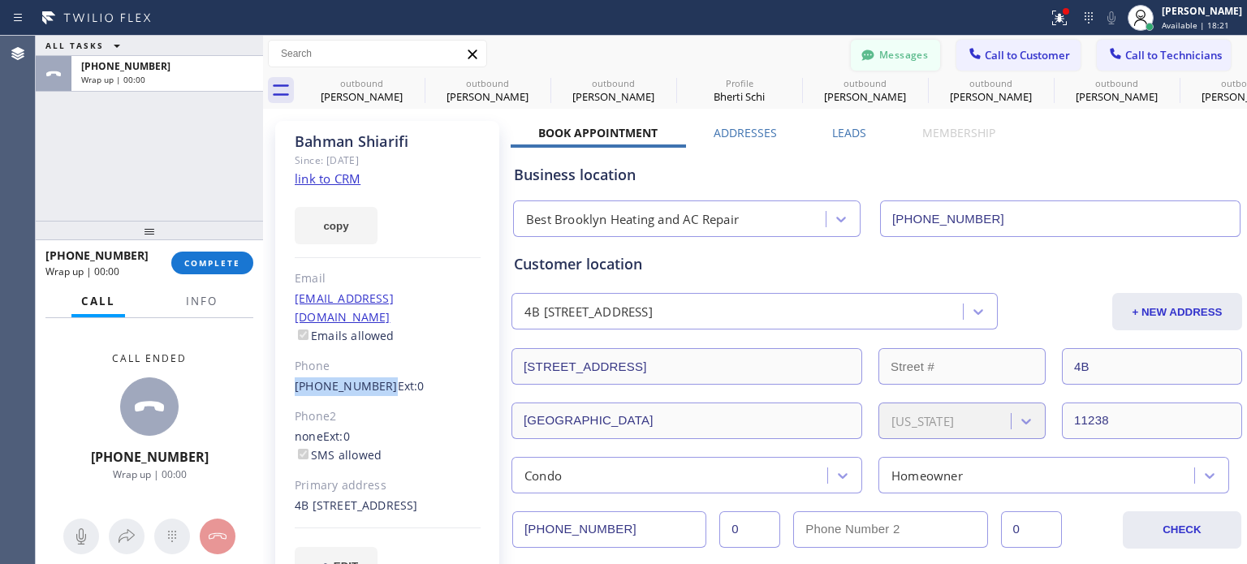
click at [882, 54] on button "Messages" at bounding box center [895, 55] width 89 height 31
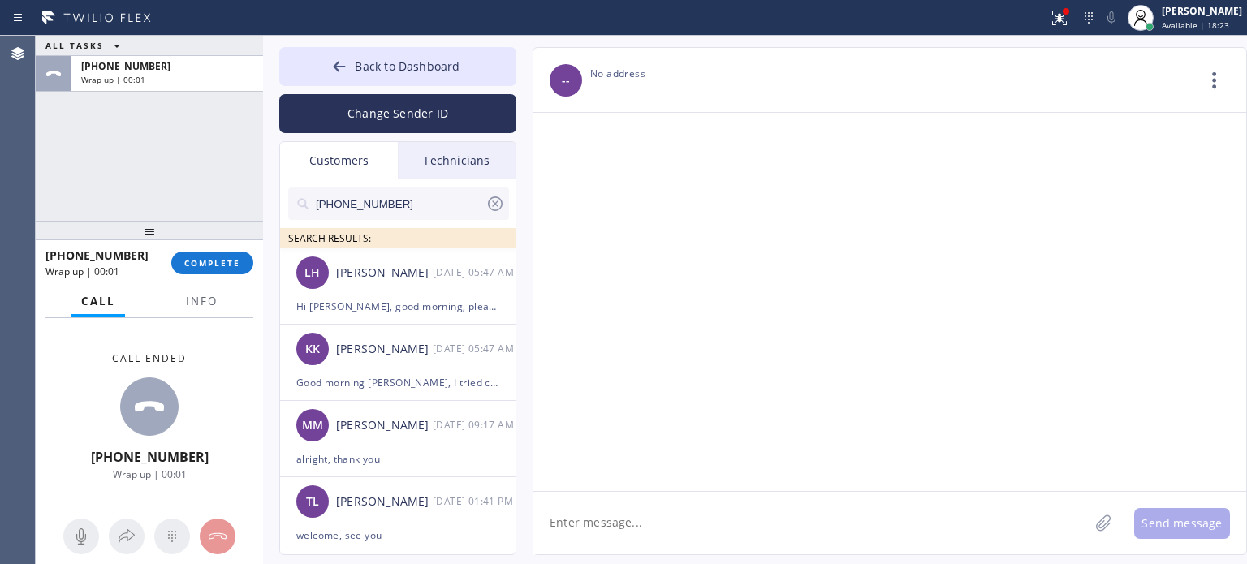
click at [349, 209] on input "[PHONE_NUMBER]" at bounding box center [399, 204] width 171 height 32
paste input "7) 445-2284"
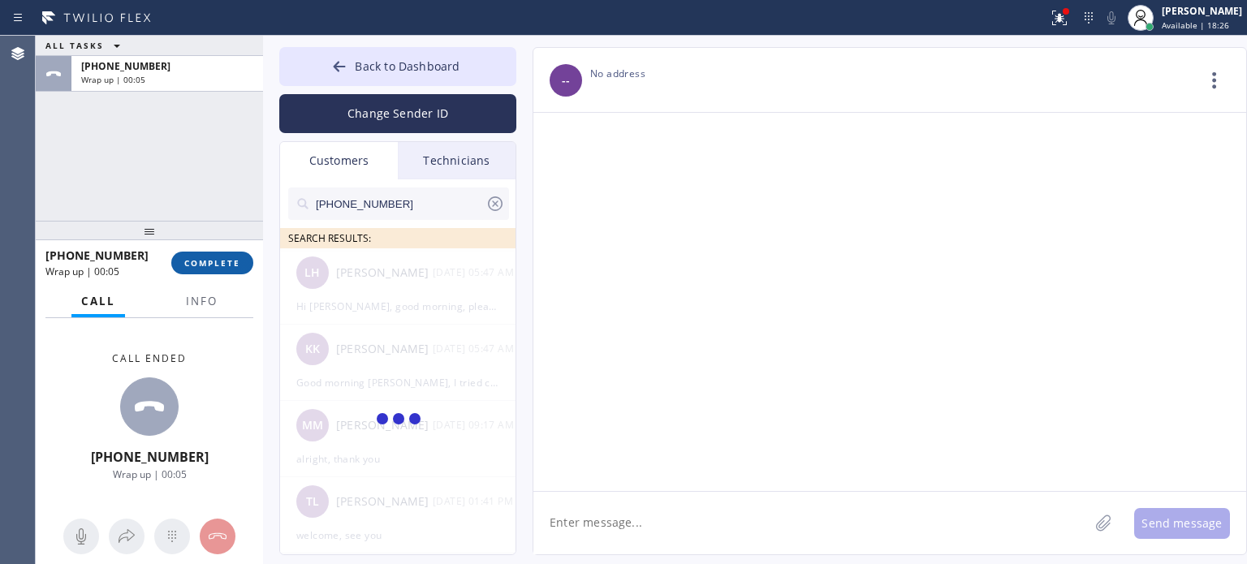
type input "[PHONE_NUMBER]"
click at [207, 268] on span "COMPLETE" at bounding box center [212, 262] width 56 height 11
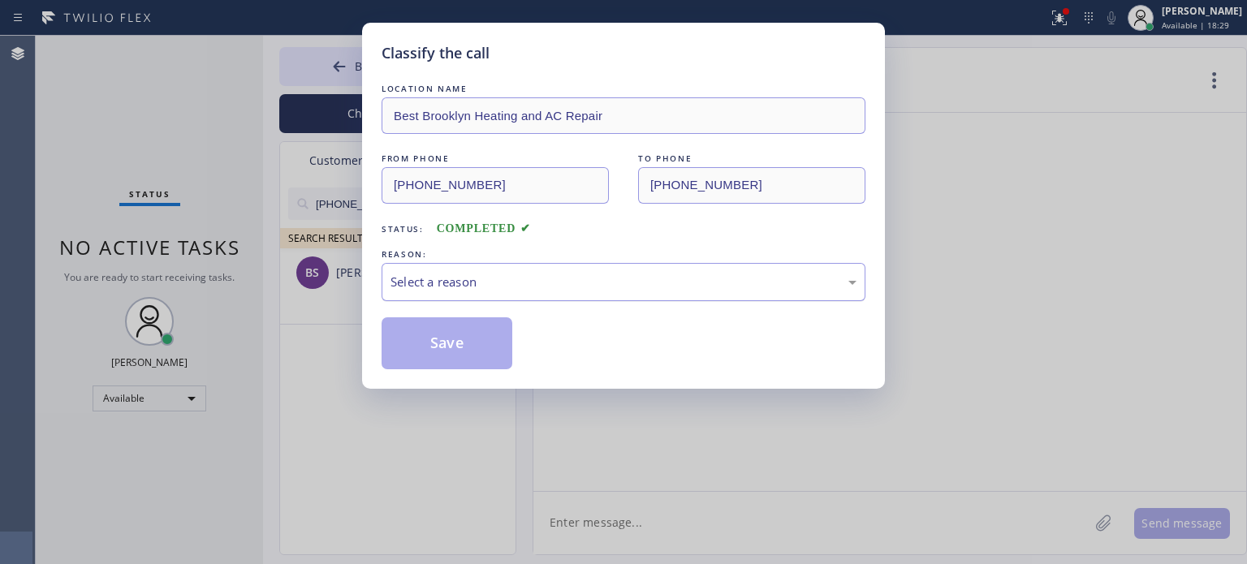
click at [516, 283] on div "Select a reason" at bounding box center [624, 282] width 466 height 19
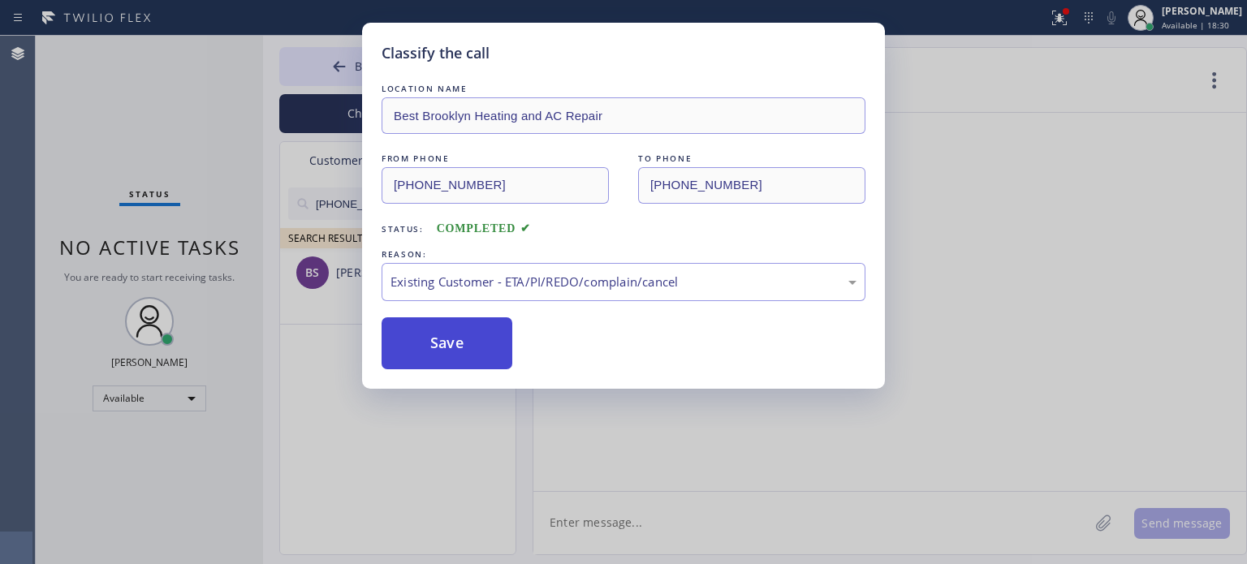
click at [503, 341] on button "Save" at bounding box center [447, 344] width 131 height 52
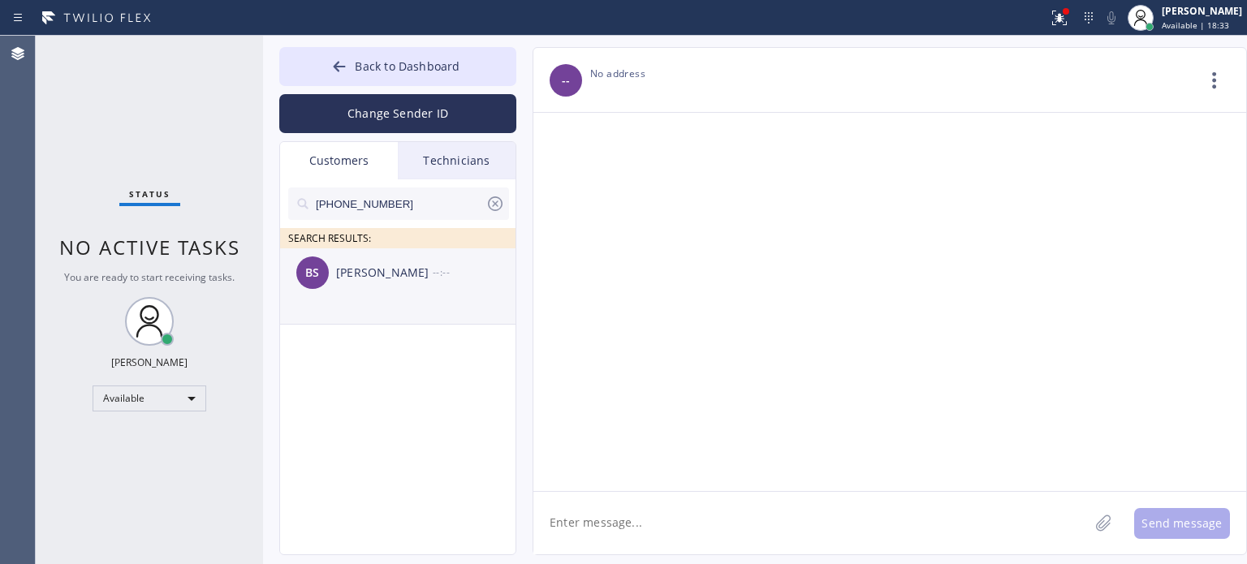
click at [417, 287] on div "[PERSON_NAME] --:--" at bounding box center [398, 272] width 237 height 49
click at [603, 509] on textarea at bounding box center [811, 523] width 555 height 63
click at [601, 517] on textarea at bounding box center [811, 523] width 555 height 63
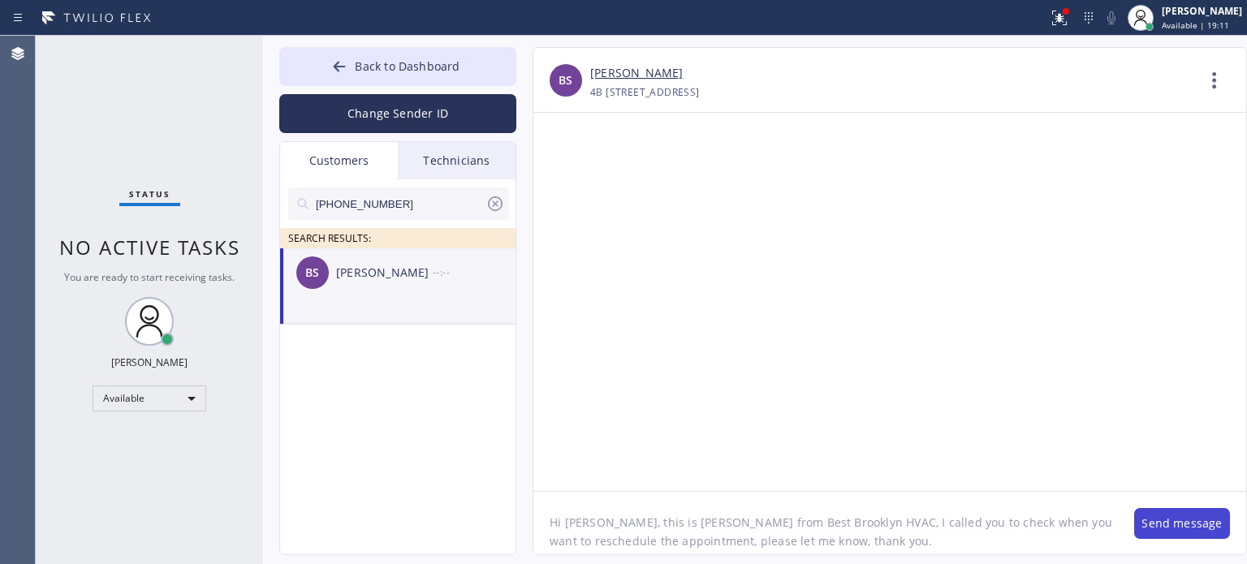
type textarea "Hi [PERSON_NAME], this is [PERSON_NAME] from Best Brooklyn HVAC, I called you t…"
click at [1169, 519] on button "Send message" at bounding box center [1182, 523] width 96 height 31
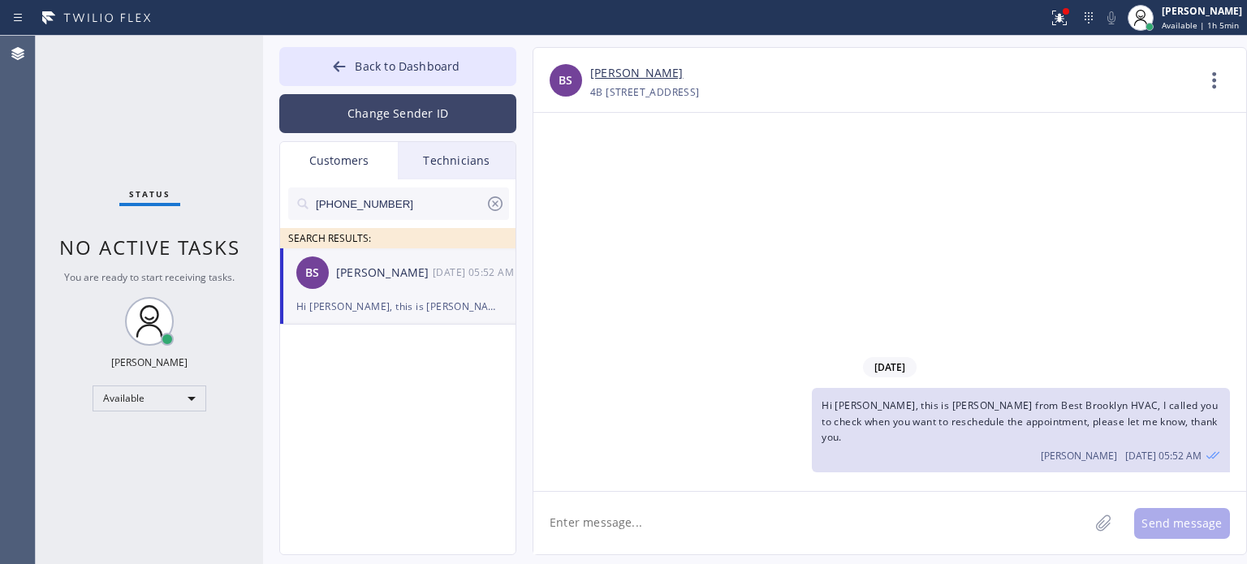
click at [367, 119] on button "Change Sender ID" at bounding box center [397, 113] width 237 height 39
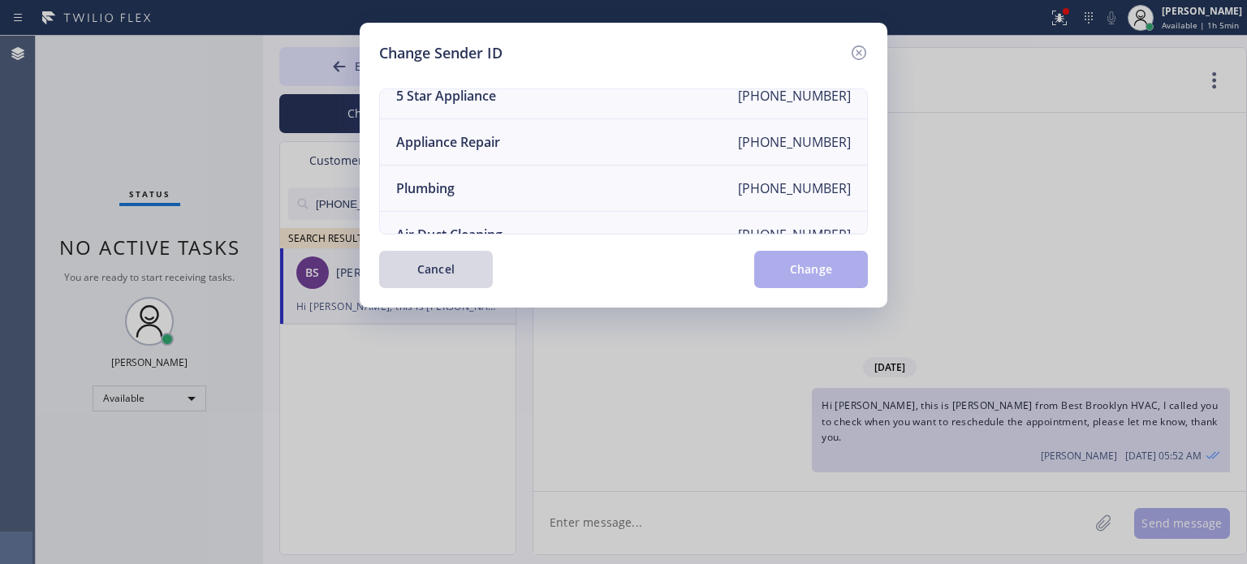
scroll to position [189, 0]
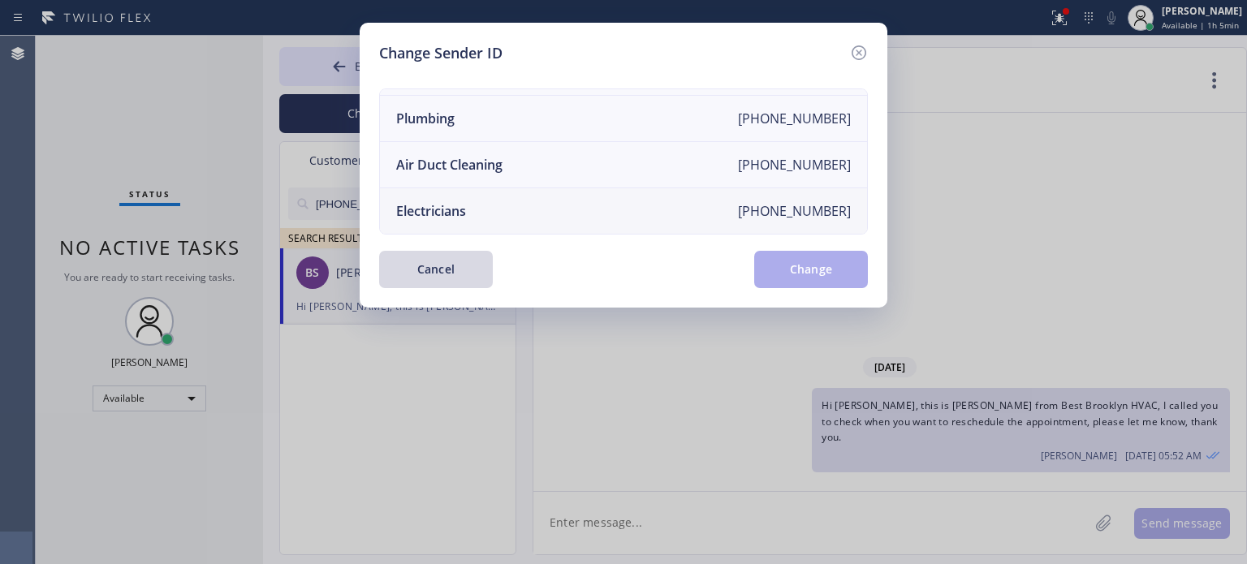
click at [456, 202] on div "Electricians" at bounding box center [431, 211] width 70 height 18
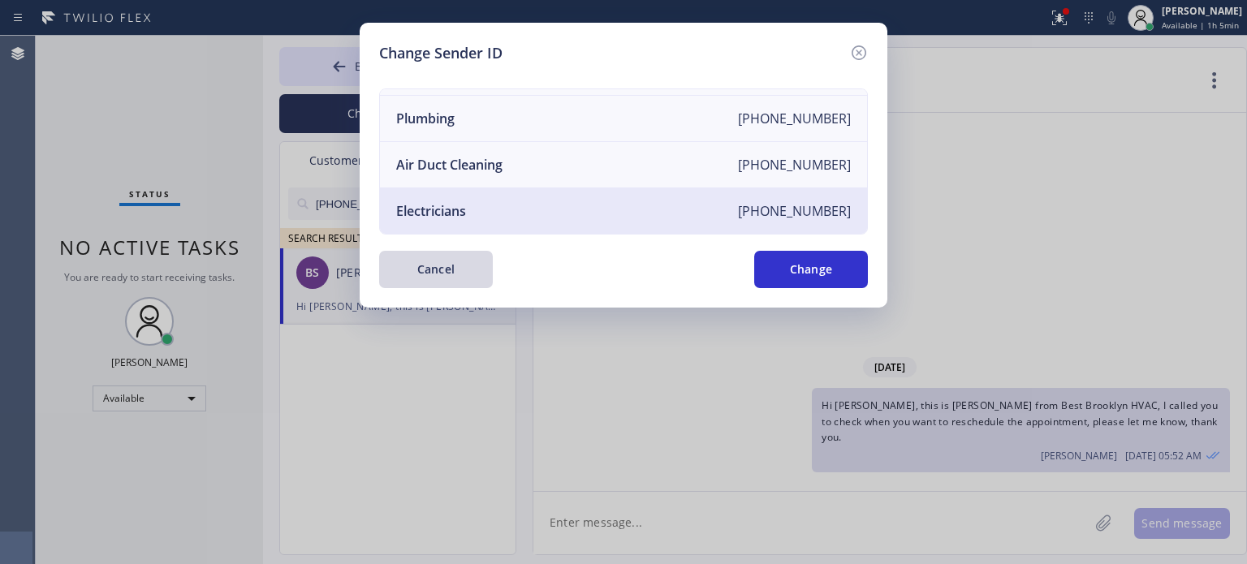
click at [809, 291] on div "Change Sender ID HVAC [PHONE_NUMBER] Personal [PHONE_NUMBER] 5 Star Appliance […" at bounding box center [624, 165] width 528 height 285
click at [808, 280] on button "Change" at bounding box center [811, 269] width 114 height 37
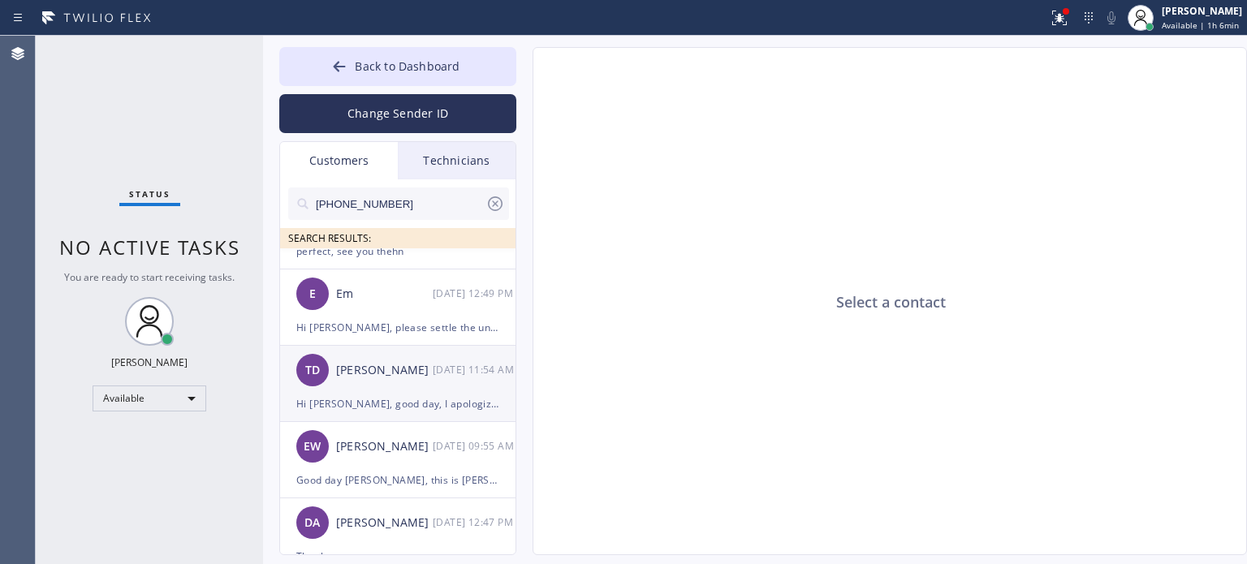
scroll to position [81, 0]
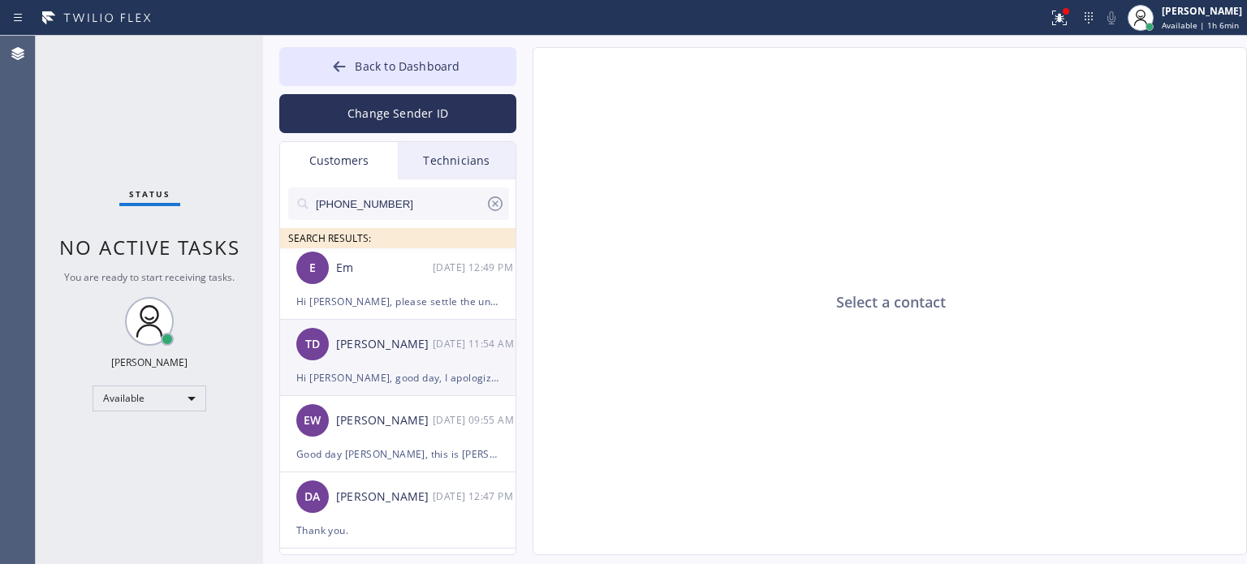
click at [392, 369] on div "Hi [PERSON_NAME], good day, I apologize were not able to show up [DATE], we tri…" at bounding box center [397, 378] width 203 height 19
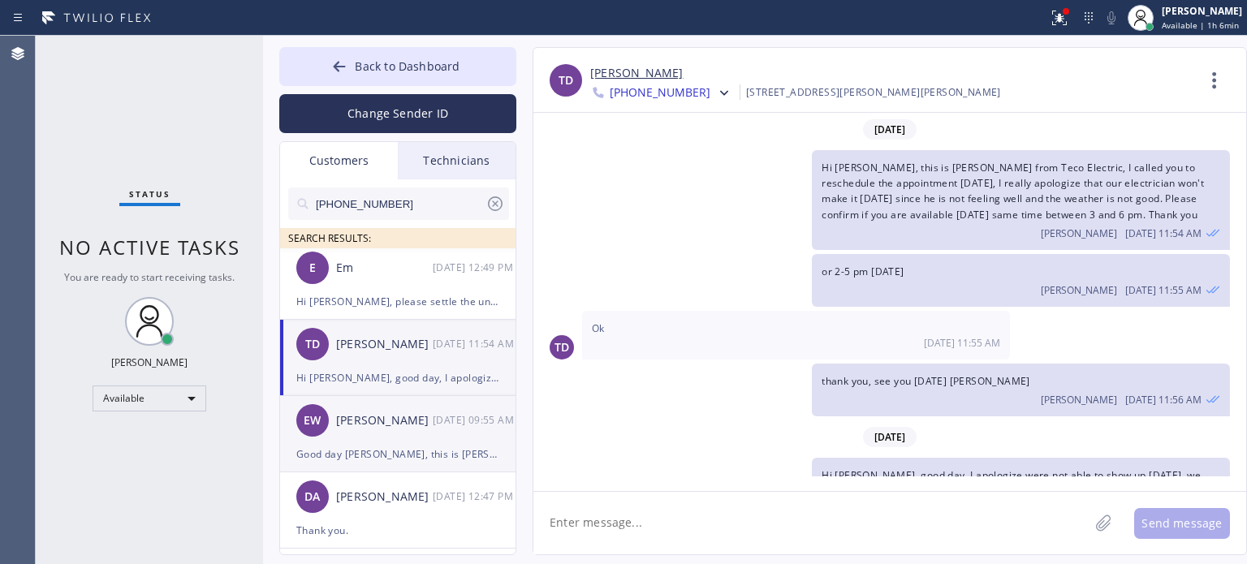
scroll to position [80, 0]
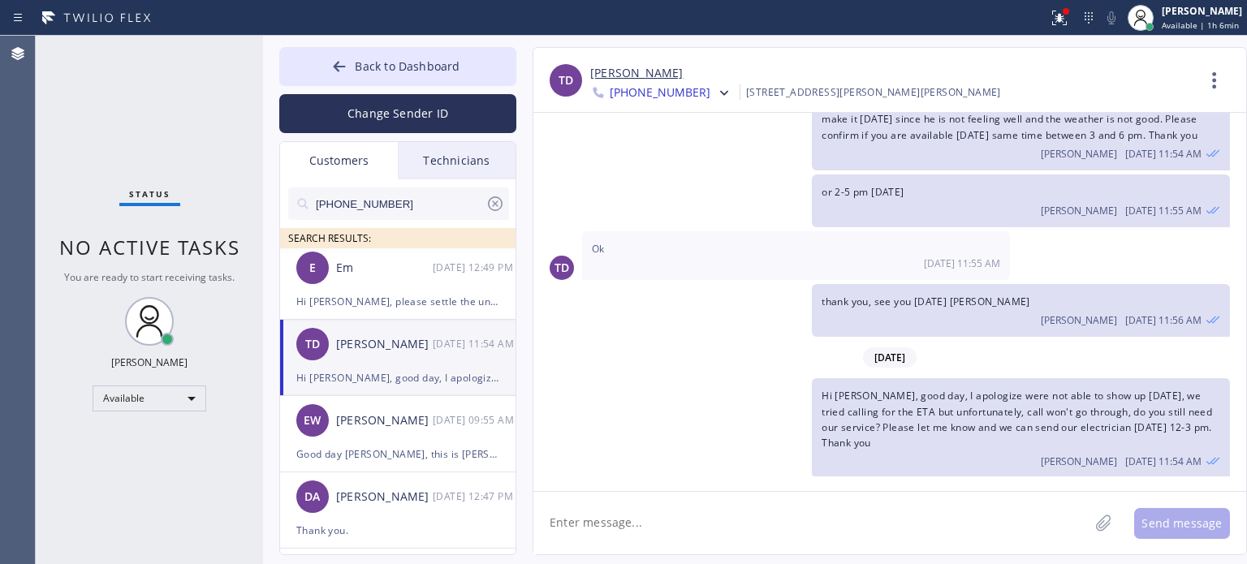
click at [922, 529] on textarea at bounding box center [811, 523] width 555 height 63
click at [875, 523] on textarea at bounding box center [811, 523] width 555 height 63
type textarea "Hi [PERSON_NAME], good day, do you still need our service?"
click at [1176, 516] on button "Send message" at bounding box center [1182, 523] width 96 height 31
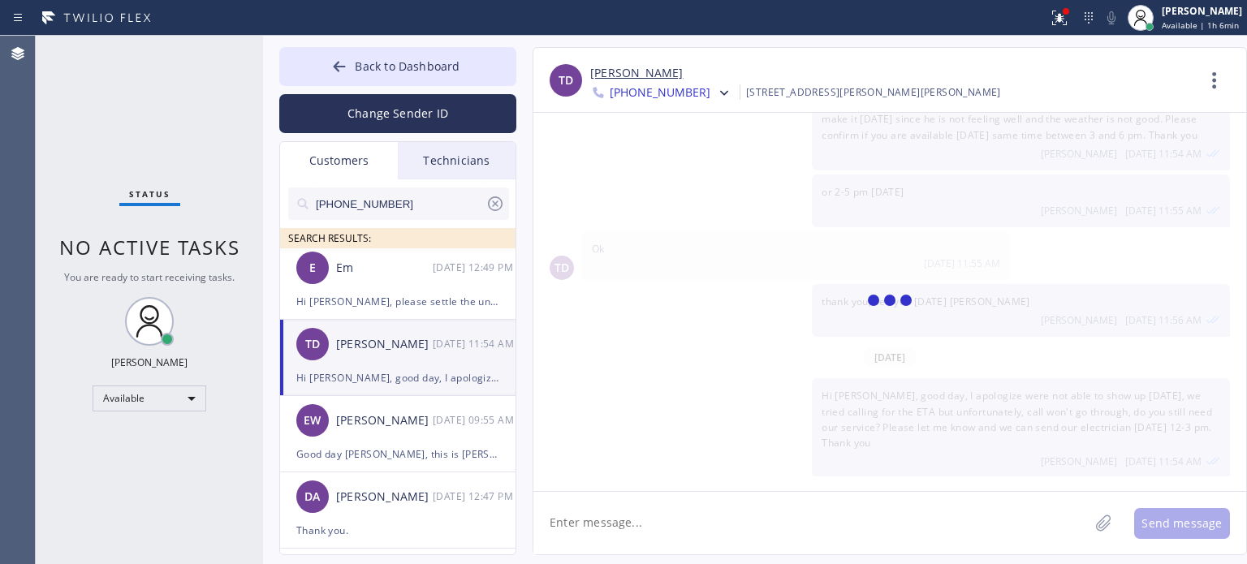
scroll to position [172, 0]
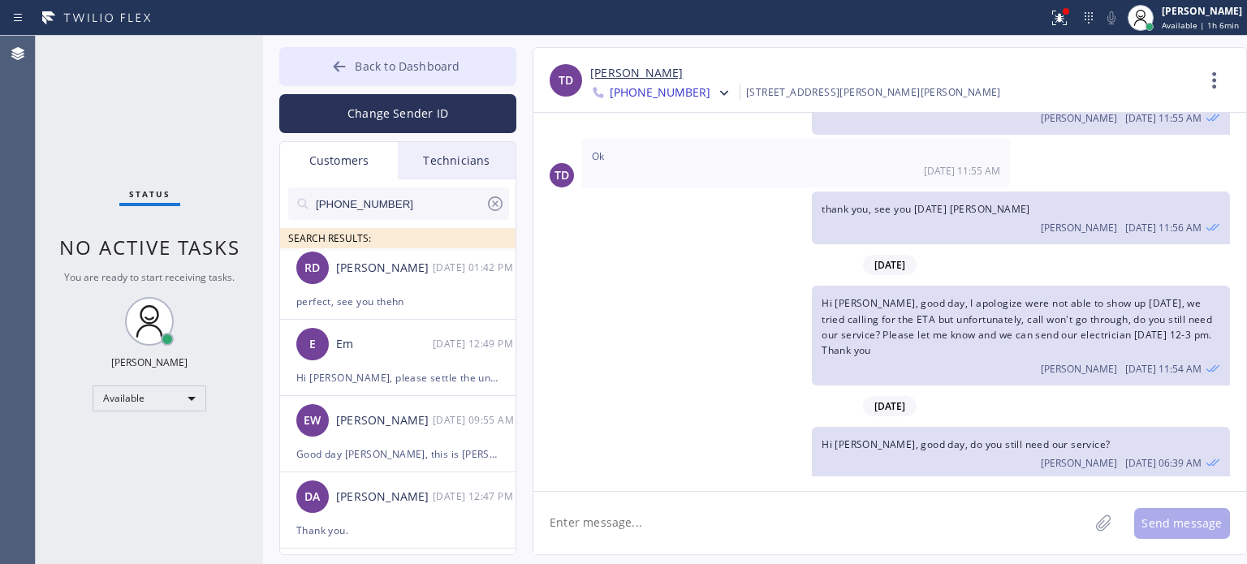
click at [412, 71] on span "Back to Dashboard" at bounding box center [407, 65] width 105 height 15
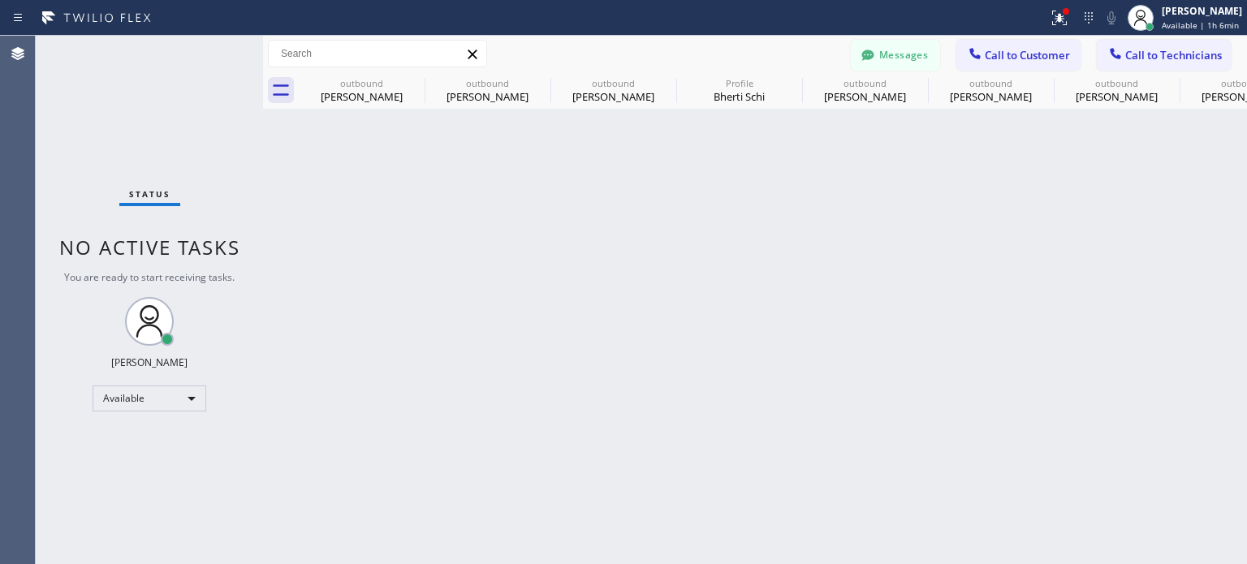
click at [892, 45] on button "Messages" at bounding box center [895, 55] width 89 height 31
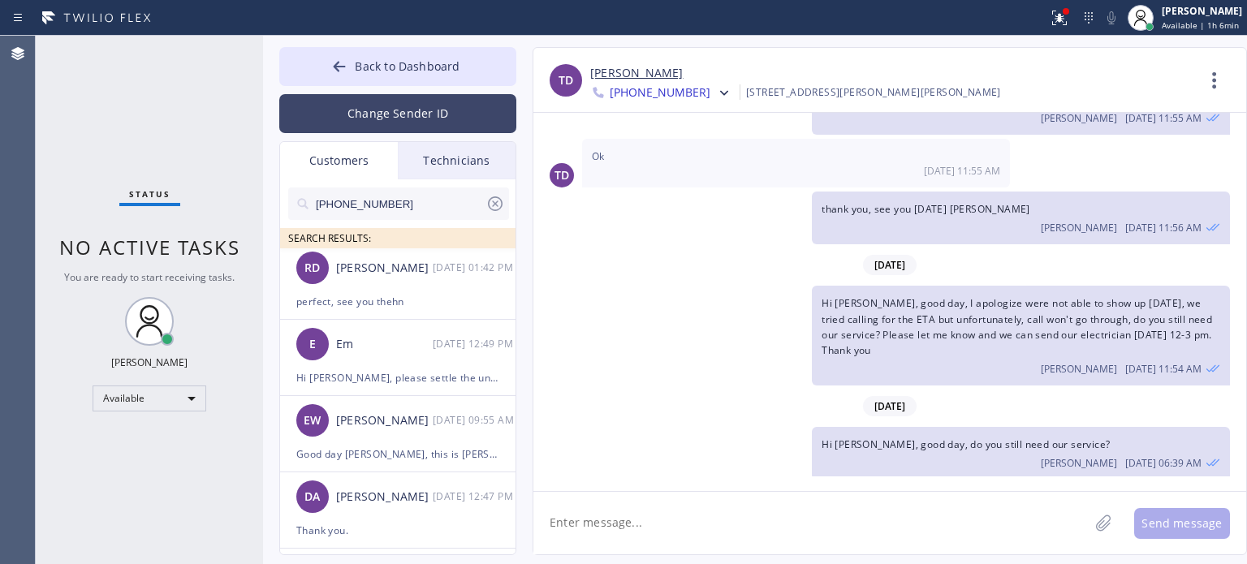
click at [361, 117] on button "Change Sender ID" at bounding box center [397, 113] width 237 height 39
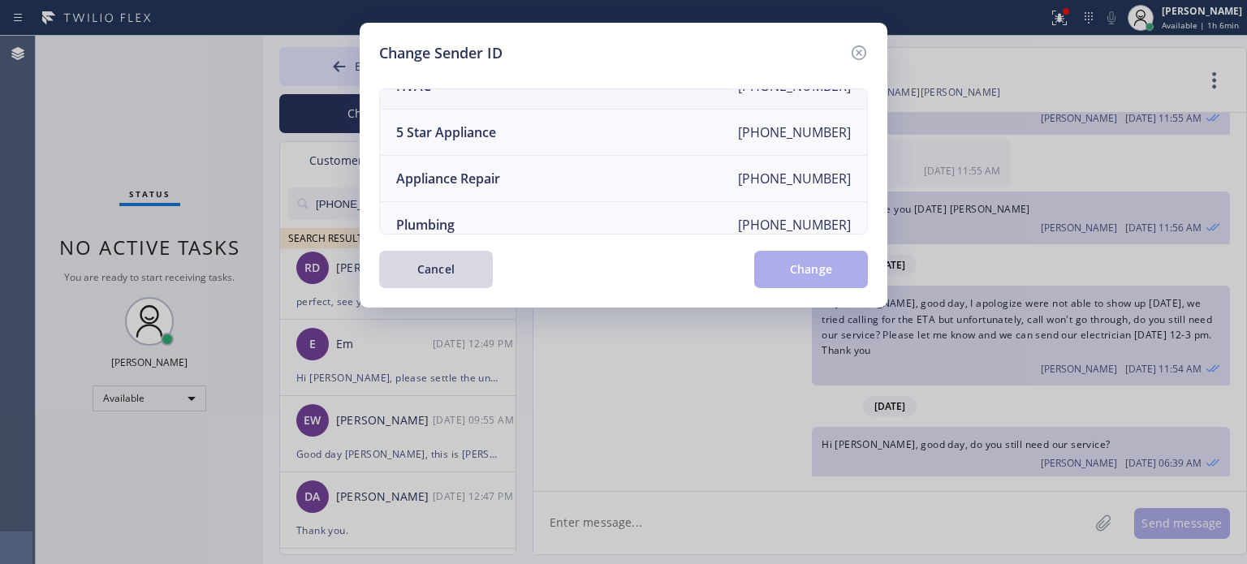
scroll to position [0, 0]
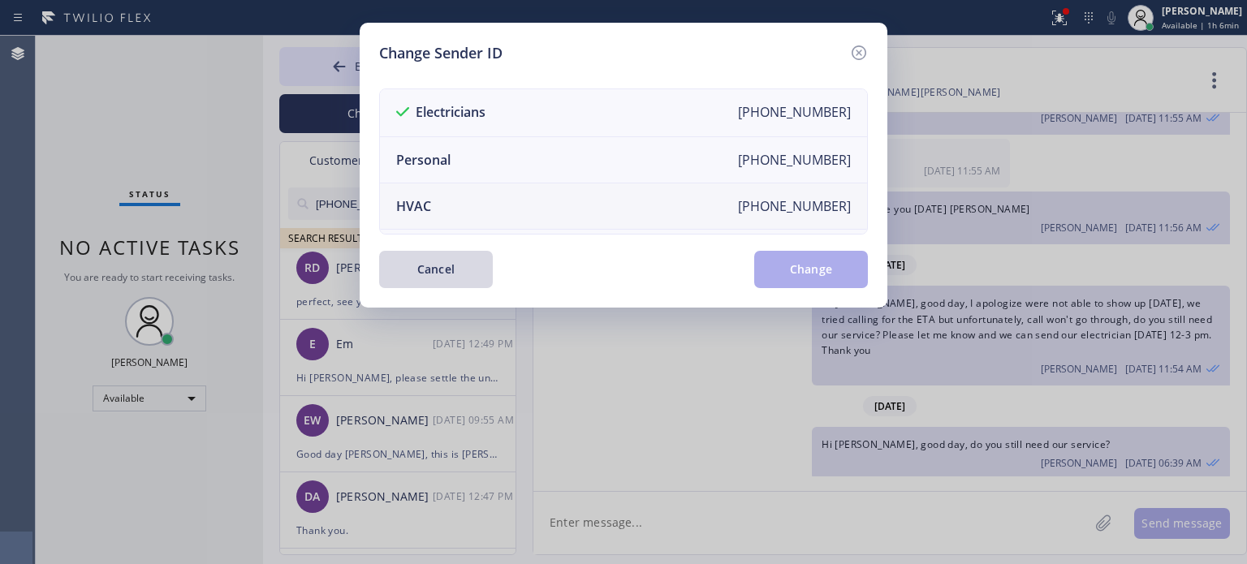
click at [421, 211] on div "HVAC" at bounding box center [413, 206] width 35 height 18
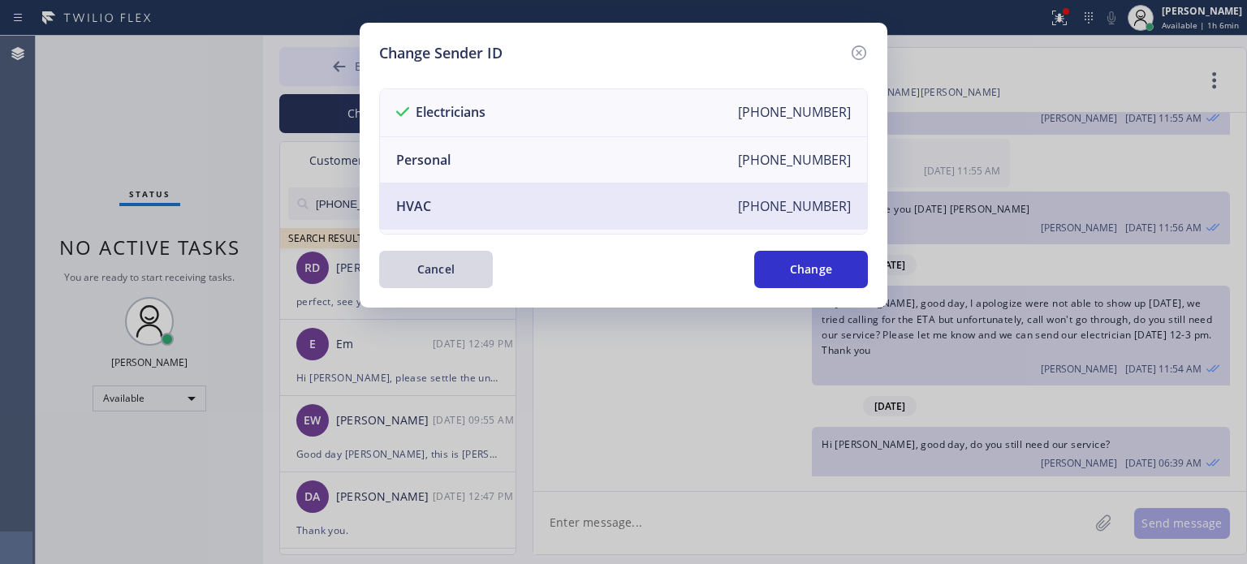
drag, startPoint x: 785, startPoint y: 270, endPoint x: 369, endPoint y: 47, distance: 471.9
click at [786, 270] on button "Change" at bounding box center [811, 269] width 114 height 37
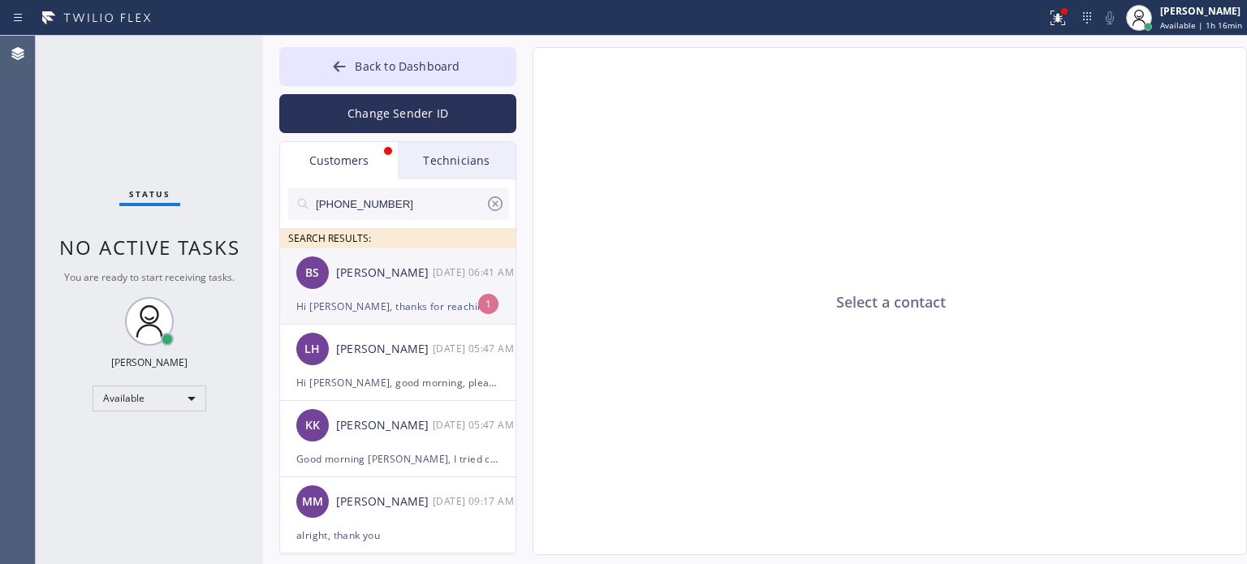
click at [379, 308] on div "Hi [PERSON_NAME], thanks for reaching out. The tenants are available for [DATE]…" at bounding box center [397, 306] width 203 height 19
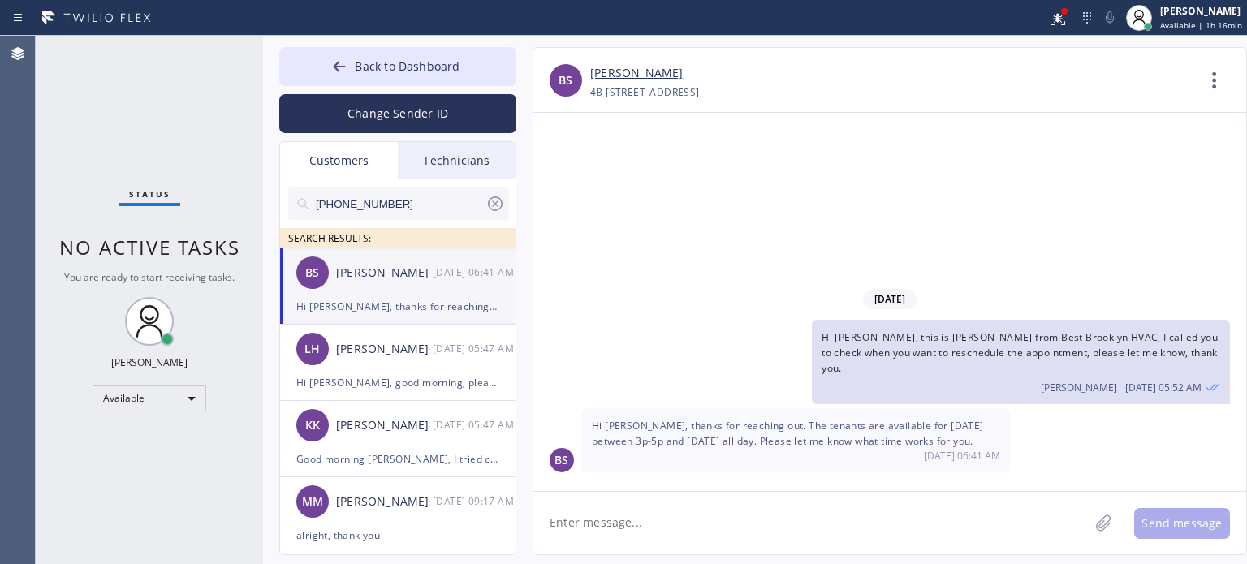
click at [703, 530] on textarea at bounding box center [811, 523] width 555 height 63
type textarea "lets book it for [DATE] 3-5 pm then"
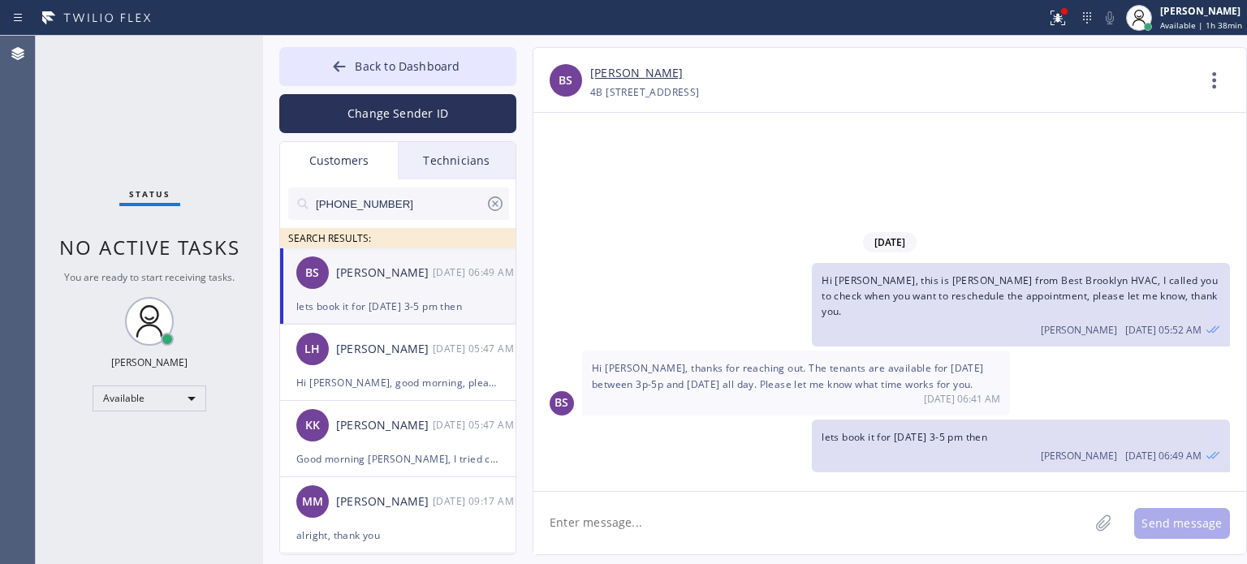
click at [417, 296] on div "[PERSON_NAME] [DATE] 06:49 AM" at bounding box center [398, 272] width 237 height 49
click at [360, 435] on div "KK [PERSON_NAME] [DATE] 05:47 AM" at bounding box center [398, 425] width 237 height 49
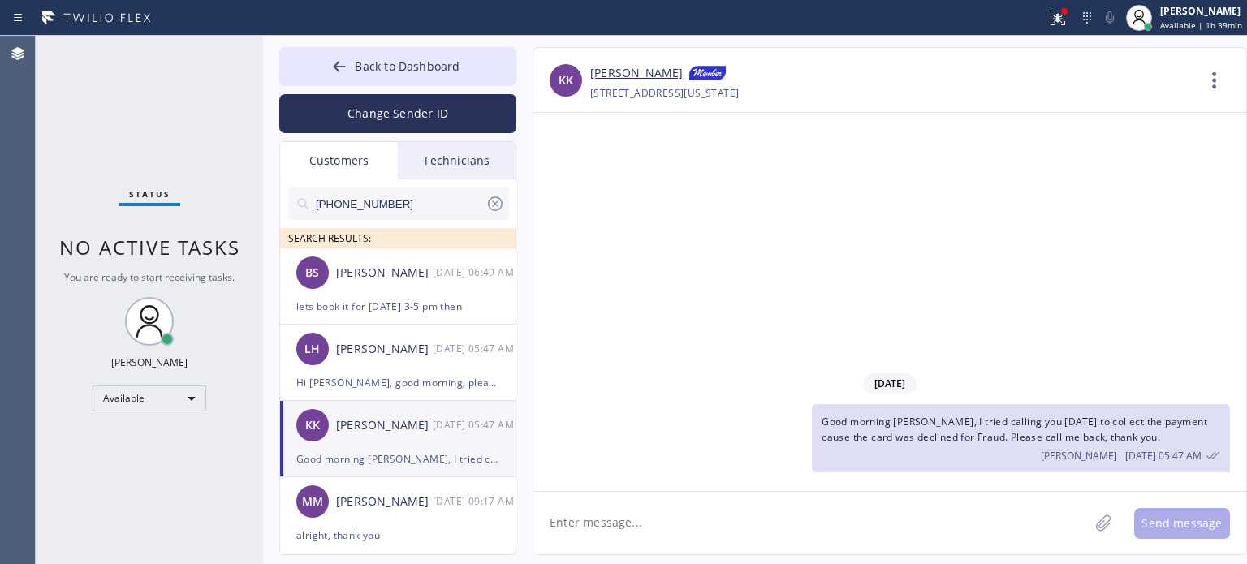
click at [676, 511] on textarea at bounding box center [811, 523] width 555 height 63
type textarea "I"
type textarea "I tried to run the card but unfortunately still declined since it was suspected…"
click at [1147, 529] on button "Send message" at bounding box center [1182, 523] width 96 height 31
